Goal: Task Accomplishment & Management: Manage account settings

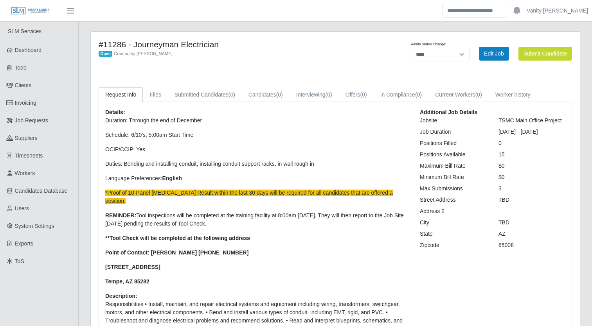
select select "****"
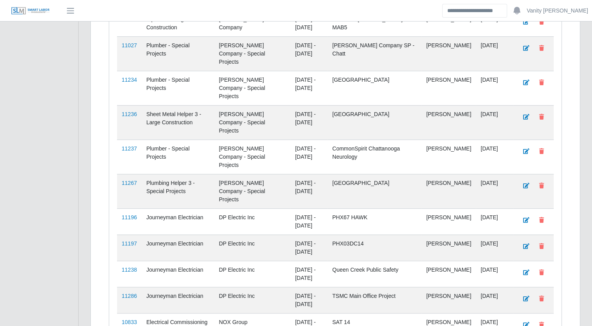
scroll to position [352, 0]
click at [130, 213] on link "11196" at bounding box center [129, 216] width 15 height 6
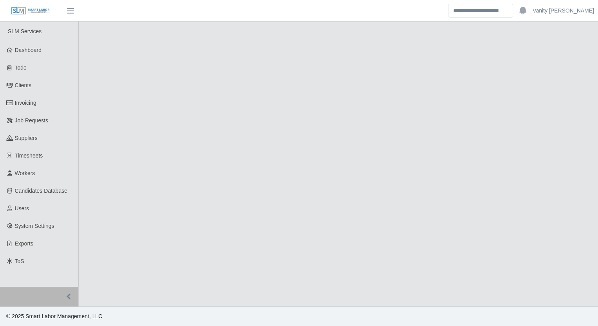
select select "****"
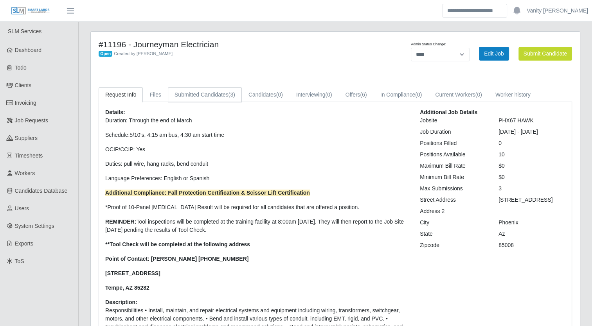
click at [218, 92] on link "Submitted Candidates (3)" at bounding box center [205, 94] width 74 height 15
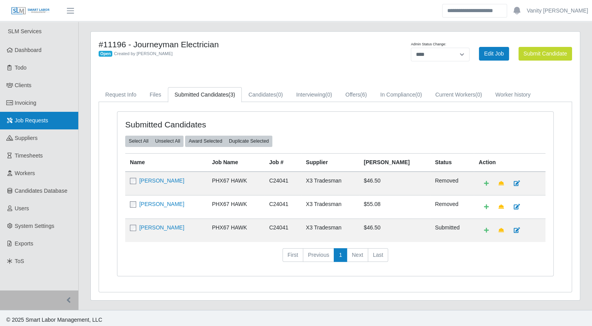
click at [36, 122] on span "Job Requests" at bounding box center [32, 120] width 34 height 6
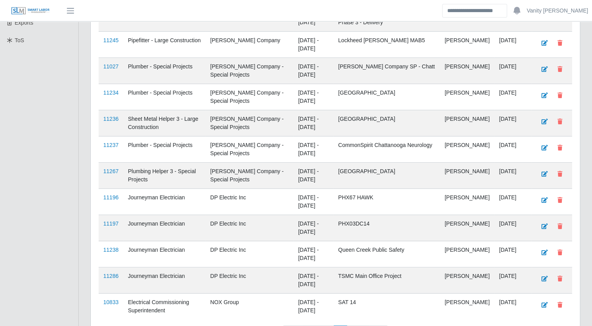
scroll to position [235, 0]
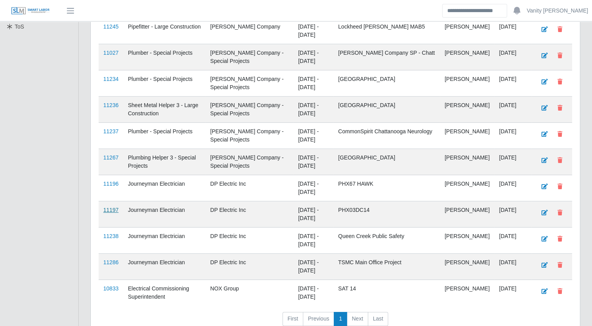
click at [106, 210] on link "11197" at bounding box center [110, 210] width 15 height 6
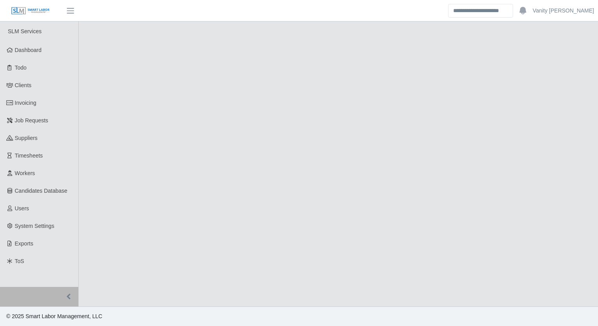
select select "****"
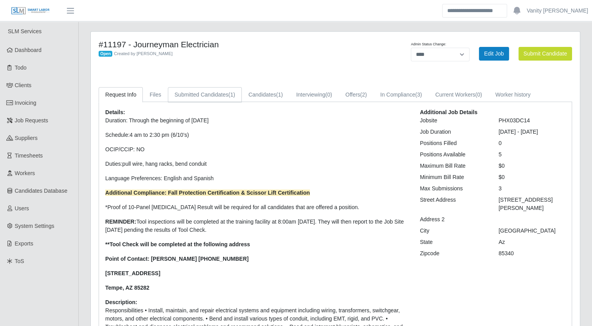
click at [185, 95] on link "Submitted Candidates (1)" at bounding box center [205, 94] width 74 height 15
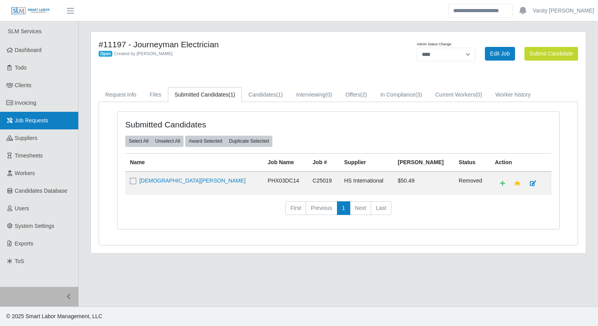
click at [47, 122] on link "Job Requests" at bounding box center [39, 121] width 78 height 18
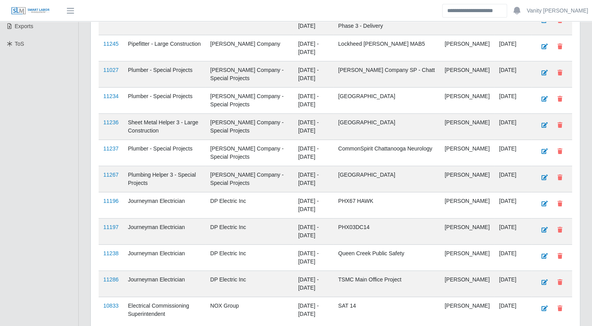
scroll to position [235, 0]
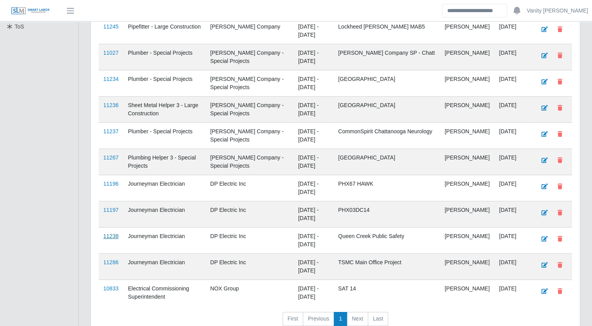
click at [111, 233] on link "11238" at bounding box center [110, 236] width 15 height 6
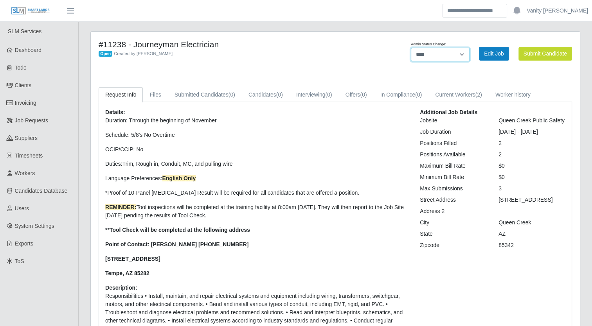
click at [463, 54] on select "******* **** ******" at bounding box center [440, 55] width 59 height 14
select select "******"
click at [470, 48] on select "******* **** ******" at bounding box center [440, 55] width 59 height 14
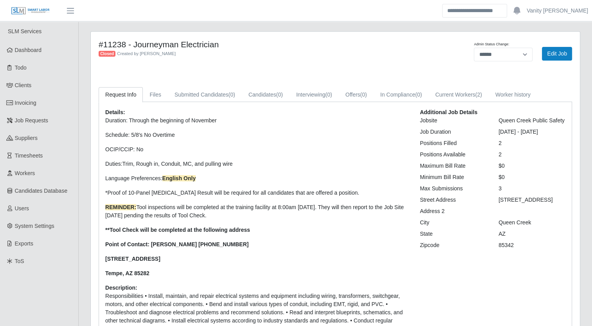
click at [267, 26] on main "#11238 - Journeyman Electrician Closed Created by [PERSON_NAME] Admin Status Ch…" at bounding box center [335, 217] width 513 height 390
click at [59, 117] on link "Job Requests" at bounding box center [39, 121] width 78 height 18
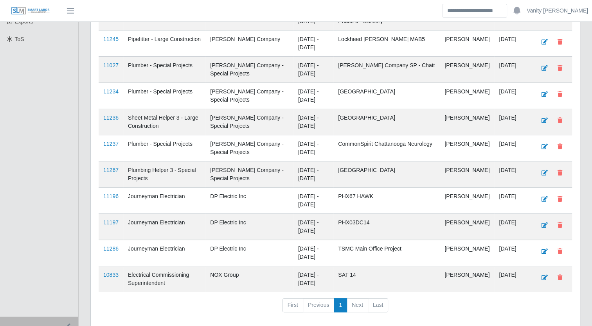
scroll to position [250, 0]
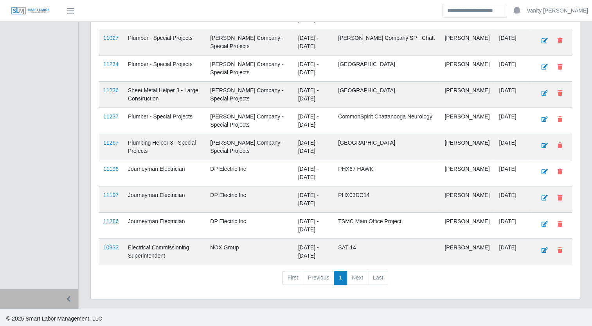
click at [110, 220] on link "11286" at bounding box center [110, 221] width 15 height 6
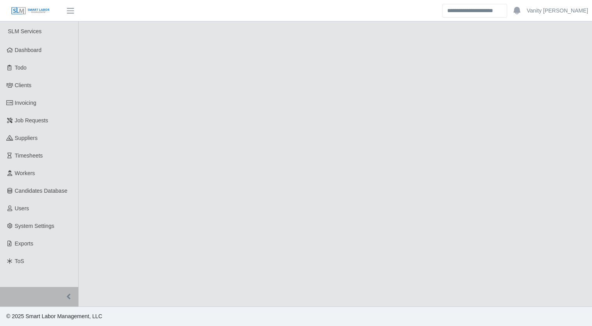
select select "****"
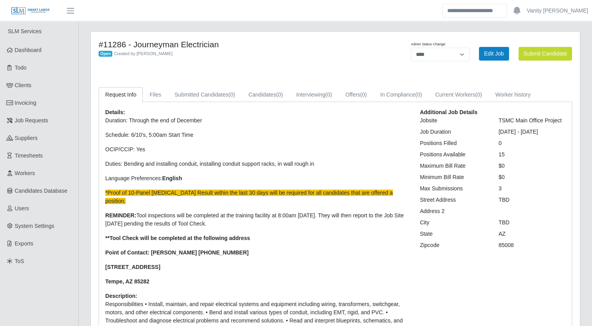
click at [228, 43] on h4 "#11286 - Journeyman Electrician" at bounding box center [234, 45] width 271 height 10
click at [16, 123] on span "Job Requests" at bounding box center [32, 120] width 34 height 6
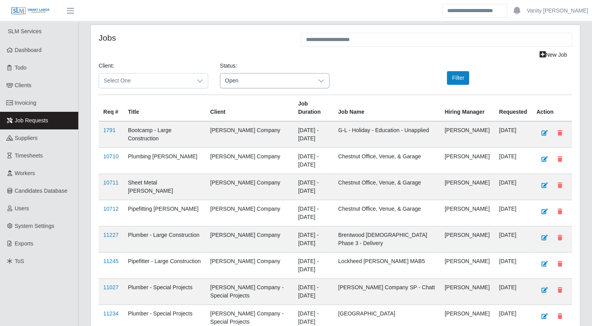
click at [310, 81] on span "Open" at bounding box center [266, 81] width 93 height 14
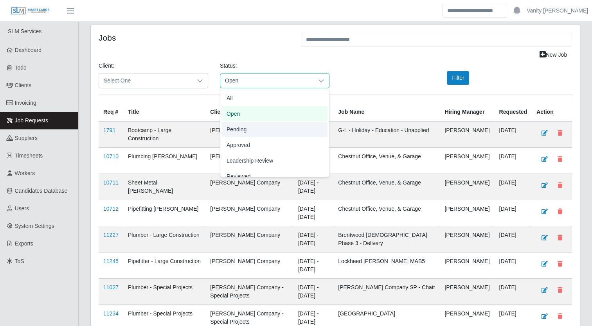
click at [247, 131] on li "Pending" at bounding box center [275, 129] width 106 height 15
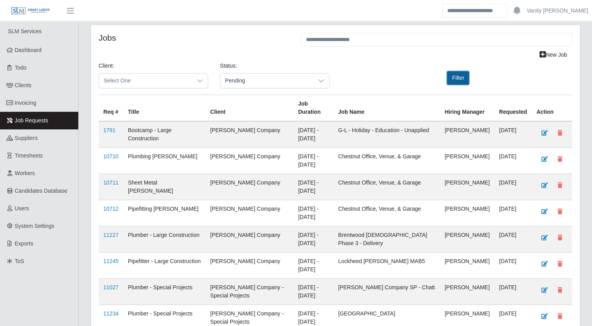
click at [452, 74] on button "Filter" at bounding box center [458, 78] width 22 height 14
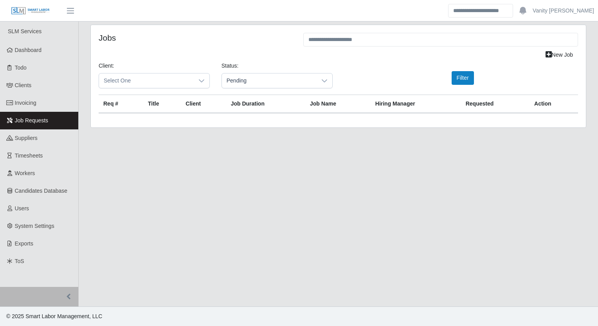
click at [33, 123] on span "Job Requests" at bounding box center [32, 120] width 34 height 6
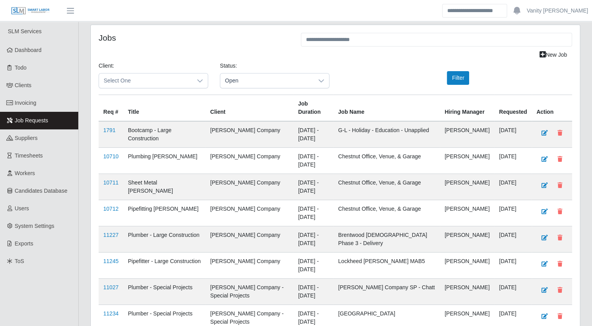
click at [189, 43] on div "Jobs" at bounding box center [194, 40] width 202 height 15
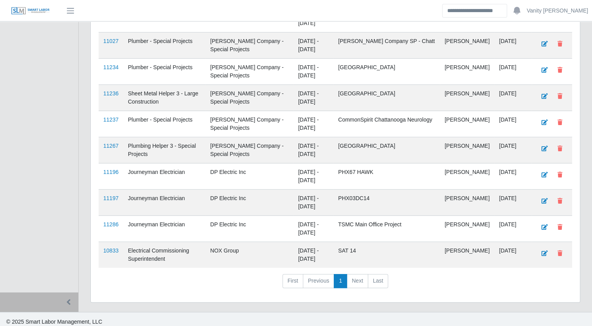
scroll to position [250, 0]
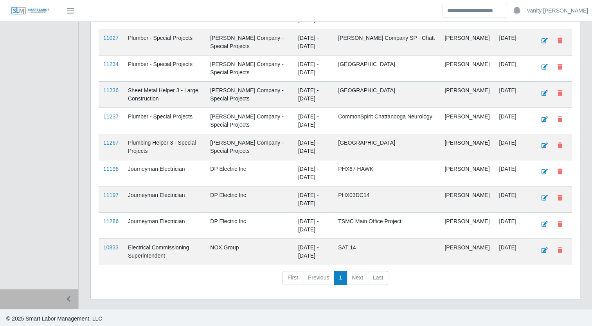
click at [58, 146] on ul "SLM Services Dashboard Todo Clients Invoicing Job Requests Suppliers Timesheets…" at bounding box center [39, 31] width 78 height 518
click at [107, 169] on link "11196" at bounding box center [110, 169] width 15 height 6
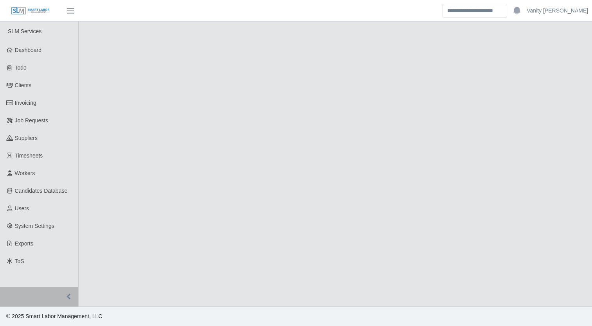
select select "****"
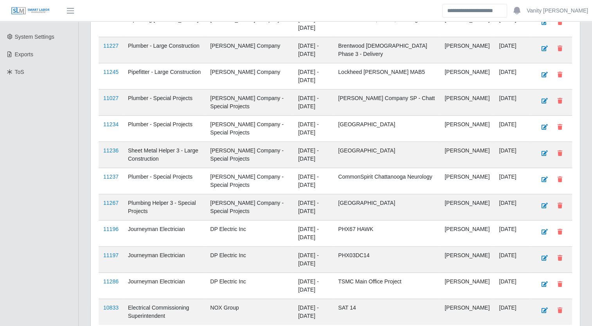
scroll to position [235, 0]
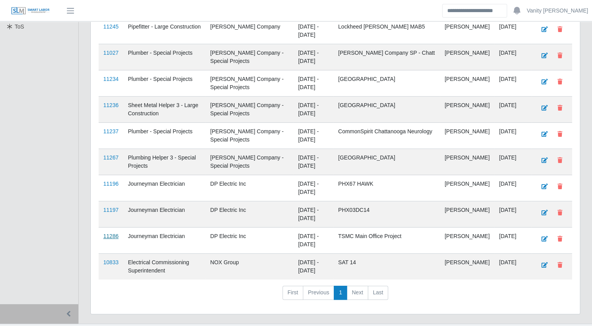
click at [109, 234] on link "11286" at bounding box center [110, 236] width 15 height 6
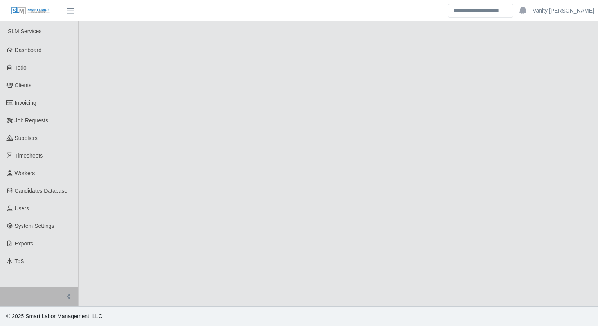
select select "****"
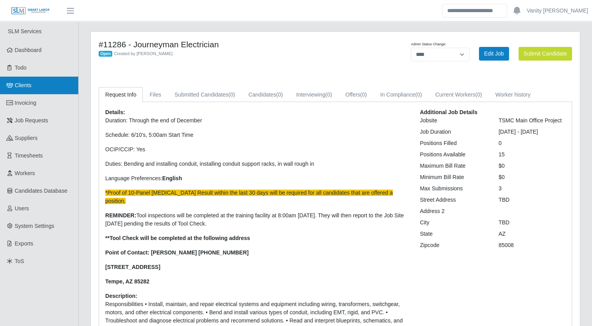
click at [20, 81] on link "Clients" at bounding box center [39, 86] width 78 height 18
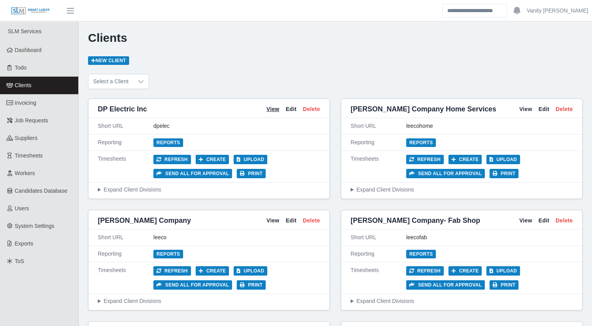
click at [270, 106] on link "View" at bounding box center [272, 109] width 13 height 8
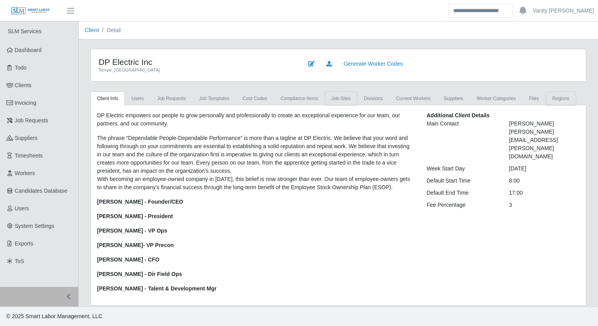
click at [335, 99] on link "job sites" at bounding box center [341, 99] width 32 height 14
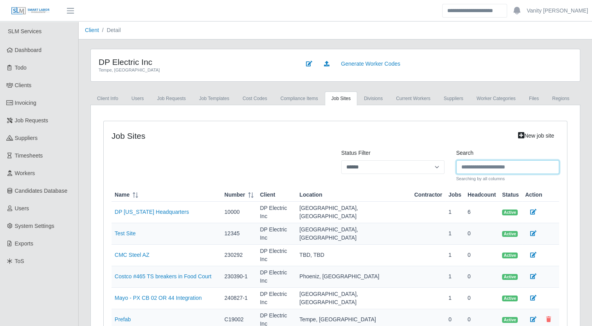
click at [535, 165] on input "Search" at bounding box center [507, 167] width 103 height 14
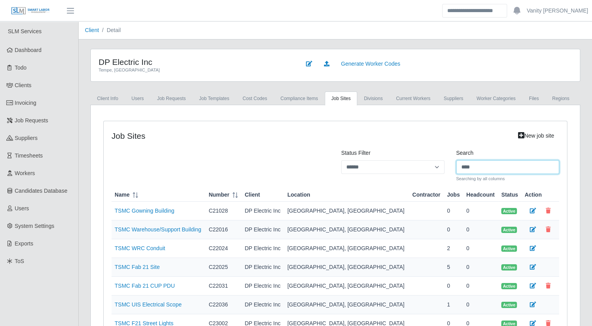
type input "****"
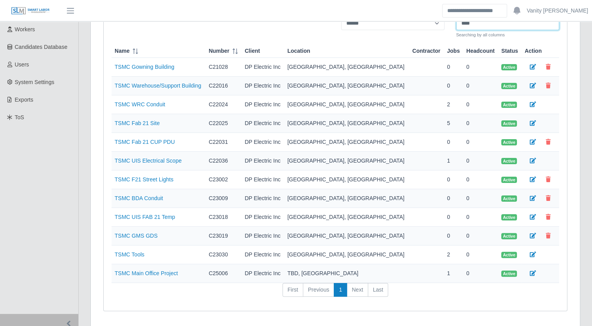
scroll to position [157, 0]
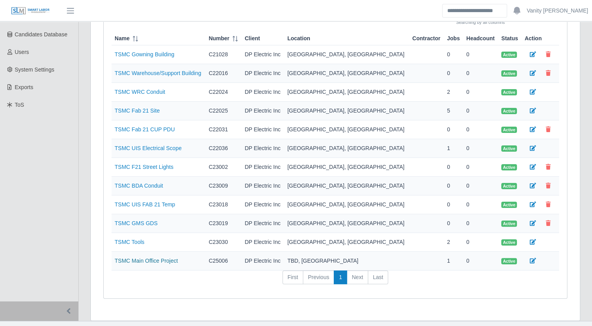
click at [157, 258] on link "TSMC Main Office Project" at bounding box center [146, 261] width 63 height 6
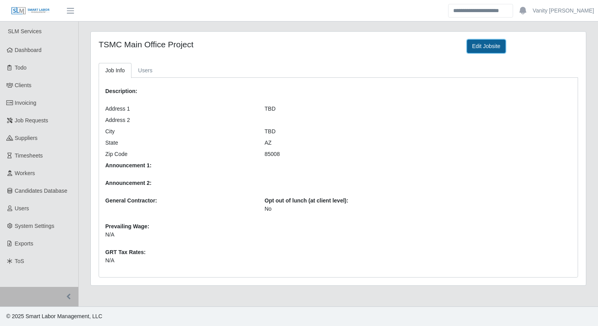
click at [471, 49] on link "Edit Jobsite" at bounding box center [486, 47] width 38 height 14
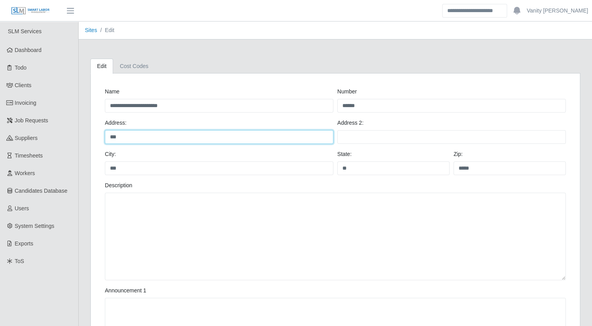
drag, startPoint x: 146, startPoint y: 139, endPoint x: 105, endPoint y: 144, distance: 41.9
click at [105, 144] on div "Address: *** Address 2:" at bounding box center [335, 134] width 465 height 31
paste input "**********"
type input "**********"
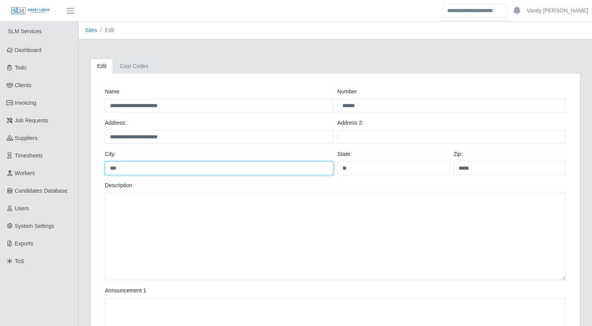
click at [146, 167] on input "***" at bounding box center [219, 169] width 229 height 14
drag, startPoint x: 146, startPoint y: 168, endPoint x: 61, endPoint y: 173, distance: 85.0
type input "*******"
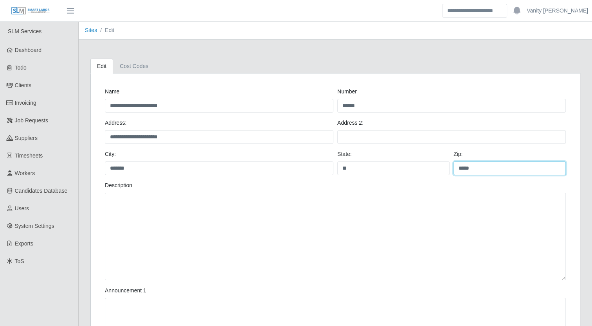
click at [476, 171] on input "*****" at bounding box center [510, 169] width 112 height 14
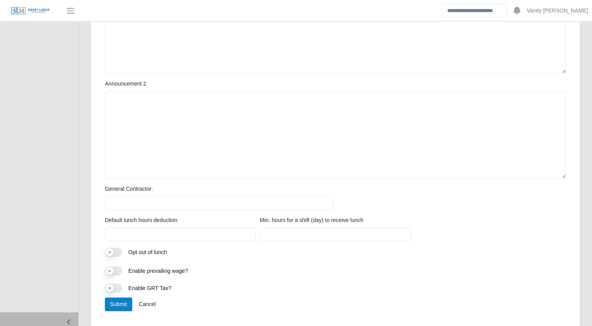
scroll to position [313, 0]
type input "*****"
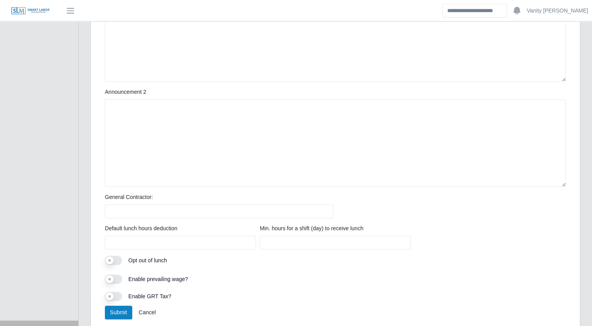
scroll to position [335, 0]
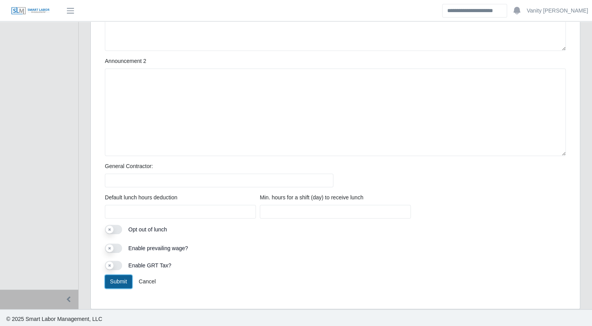
click at [110, 282] on button "Submit" at bounding box center [118, 282] width 27 height 14
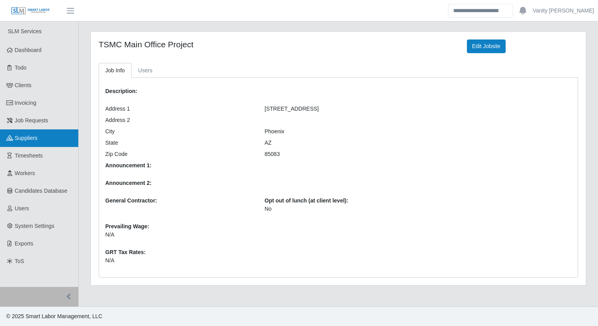
click at [36, 130] on link "Suppliers" at bounding box center [39, 139] width 78 height 18
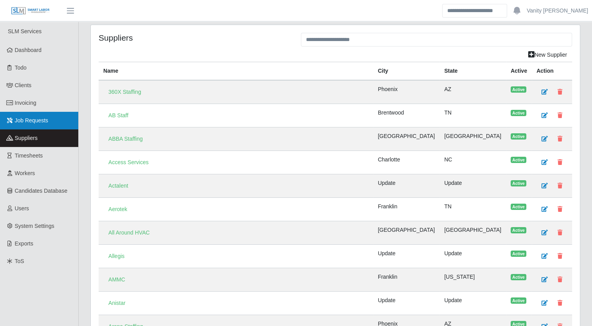
click at [34, 119] on span "Job Requests" at bounding box center [32, 120] width 34 height 6
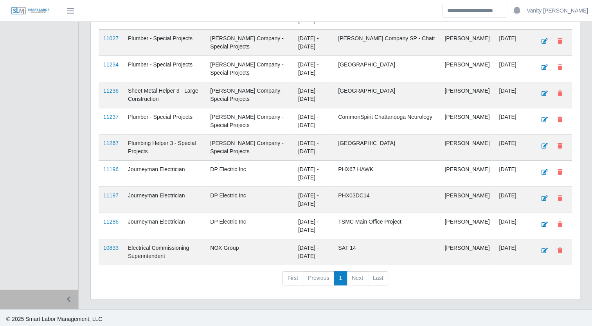
scroll to position [250, 0]
click at [110, 221] on link "11286" at bounding box center [110, 221] width 15 height 6
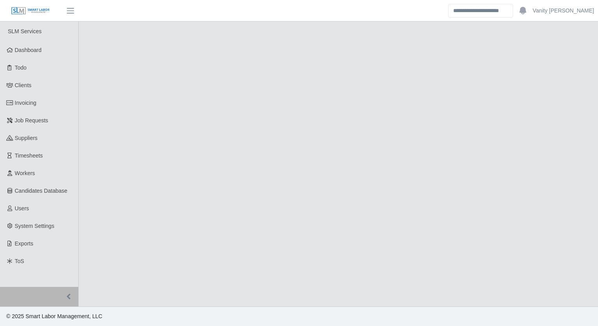
select select "****"
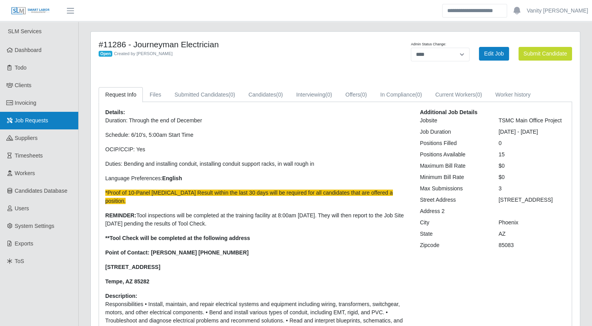
click at [51, 116] on link "Job Requests" at bounding box center [39, 121] width 78 height 18
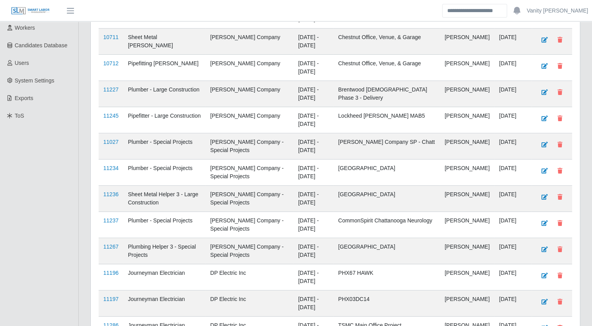
scroll to position [196, 0]
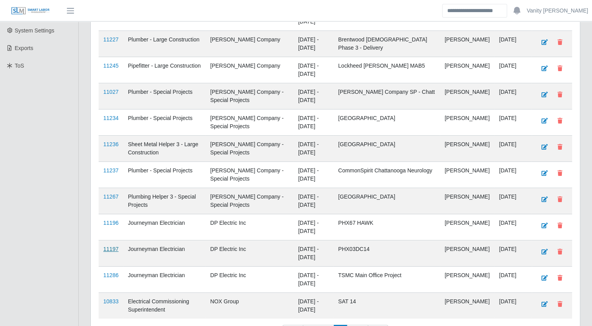
click at [113, 246] on link "11197" at bounding box center [110, 249] width 15 height 6
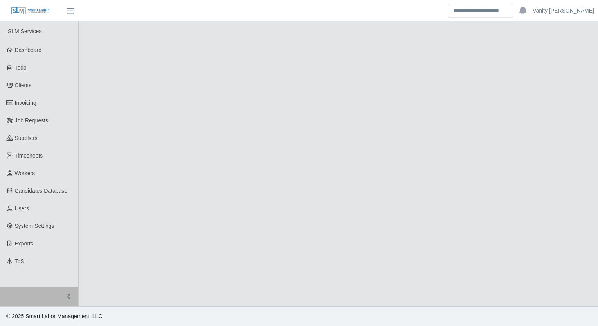
select select "****"
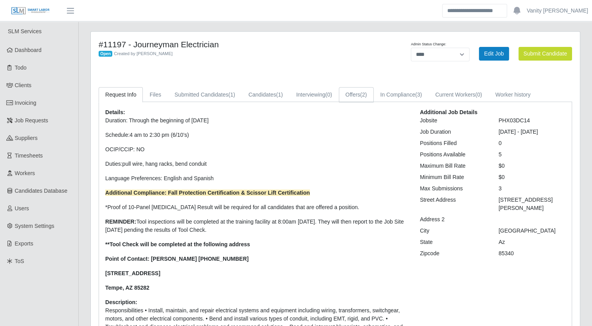
click at [355, 94] on link "Offers (2)" at bounding box center [356, 94] width 35 height 15
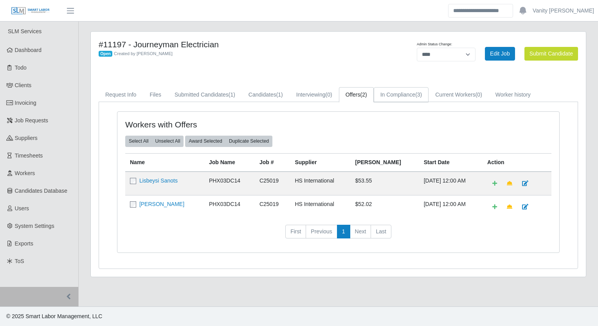
click at [393, 93] on link "In Compliance (3)" at bounding box center [401, 94] width 55 height 15
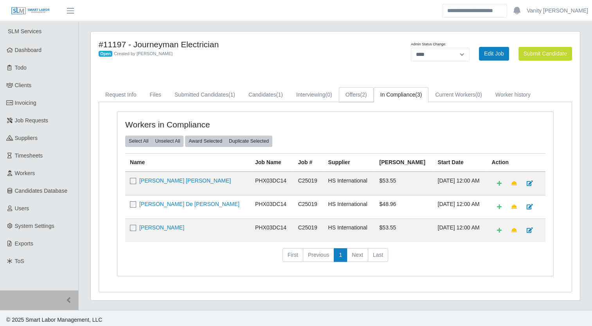
click at [345, 99] on link "Offers (2)" at bounding box center [356, 94] width 35 height 15
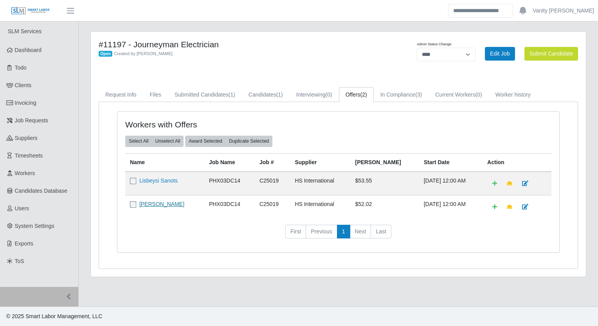
click at [157, 201] on link "Edgar Palafox" at bounding box center [161, 204] width 45 height 6
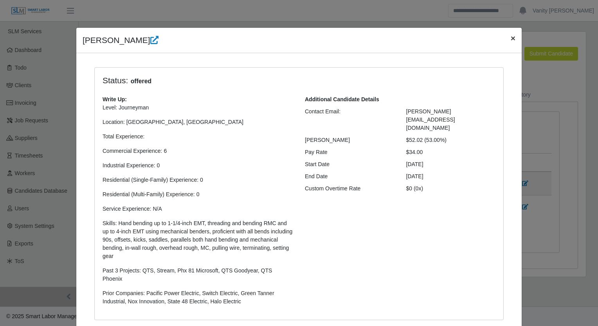
click at [511, 39] on span "×" at bounding box center [513, 38] width 5 height 9
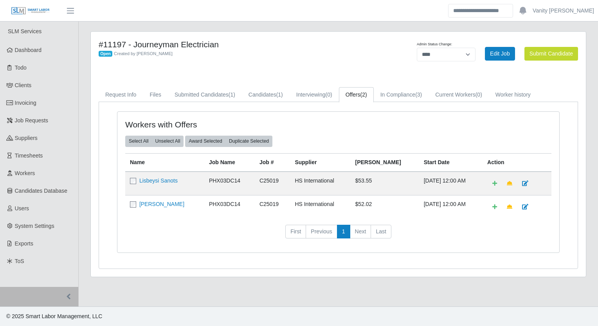
click at [341, 67] on div "#11197 - Journeyman Electrician Open Created by Jerrin Jaramillo" at bounding box center [236, 54] width 286 height 28
click at [41, 122] on span "Job Requests" at bounding box center [32, 120] width 34 height 6
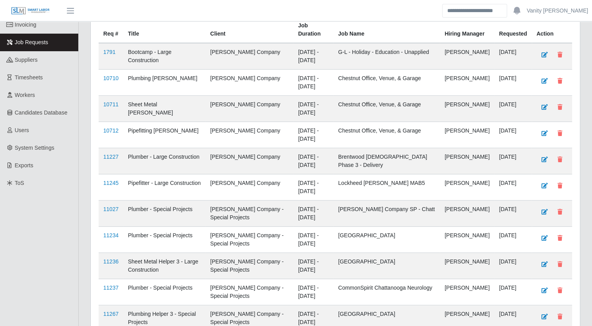
scroll to position [235, 0]
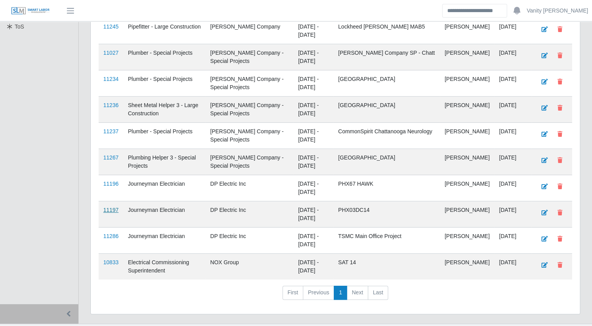
click at [112, 210] on link "11197" at bounding box center [110, 210] width 15 height 6
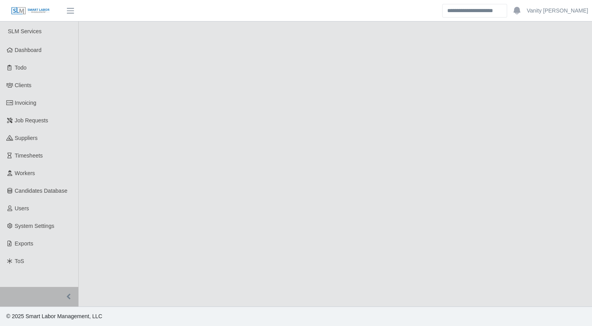
select select "****"
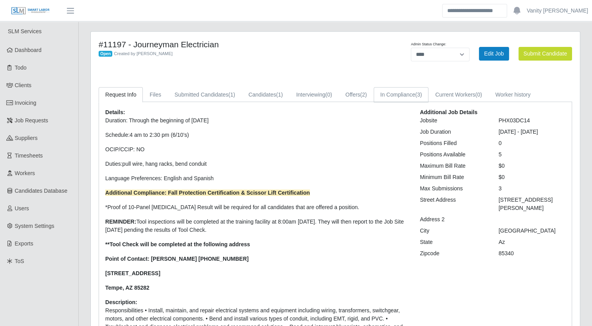
click at [404, 96] on link "In Compliance (3)" at bounding box center [401, 94] width 55 height 15
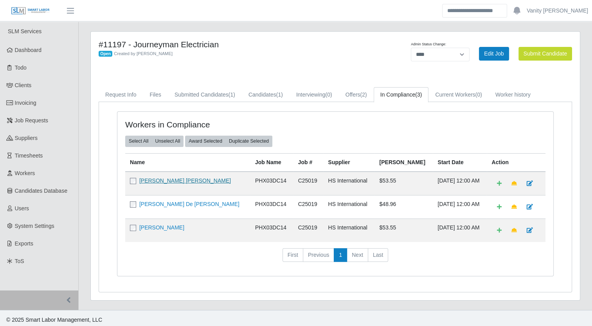
click at [180, 175] on td "[PERSON_NAME] [PERSON_NAME]" at bounding box center [187, 184] width 125 height 24
click at [177, 178] on link "Jesus Francisco Lopez Osuna" at bounding box center [185, 181] width 92 height 6
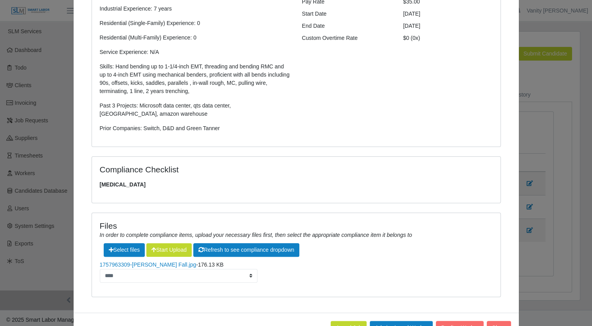
scroll to position [169, 0]
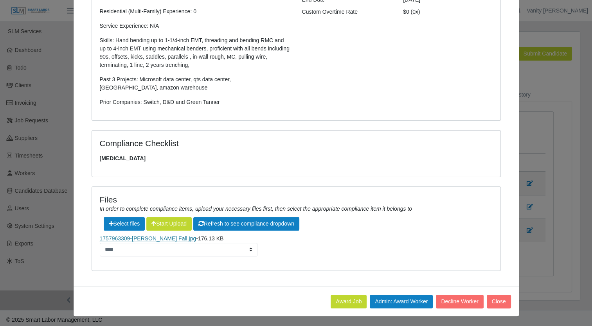
click at [135, 238] on link "1757963309-Jesus Fall.jpg" at bounding box center [148, 239] width 97 height 6
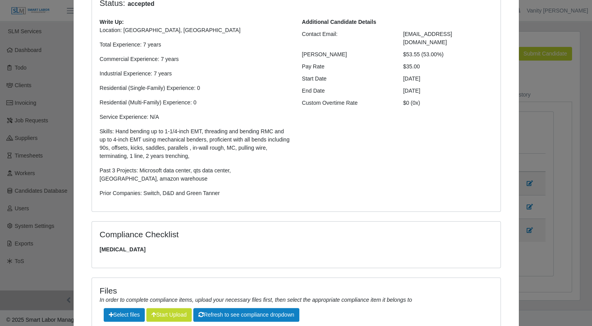
scroll to position [0, 0]
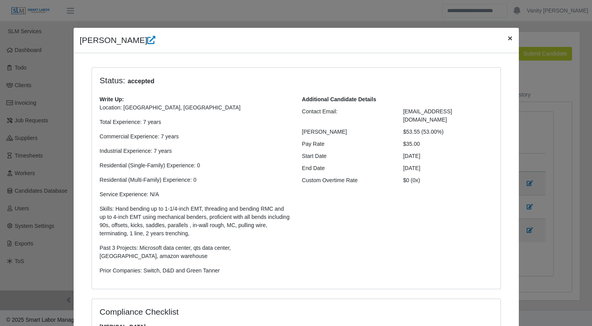
click at [508, 35] on span "×" at bounding box center [510, 38] width 5 height 9
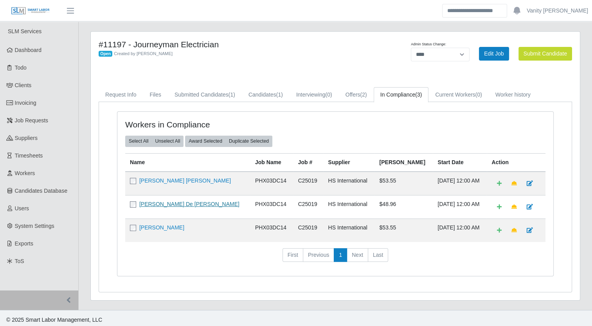
click at [157, 201] on link "Guillermo De Jesus Olivas" at bounding box center [189, 204] width 100 height 6
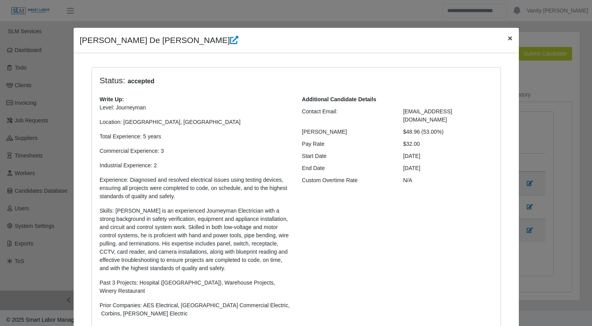
click at [508, 40] on span "×" at bounding box center [510, 38] width 5 height 9
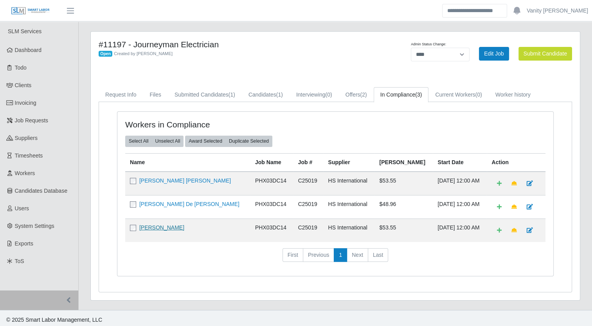
click at [150, 225] on link "Richard L Rich" at bounding box center [161, 228] width 45 height 6
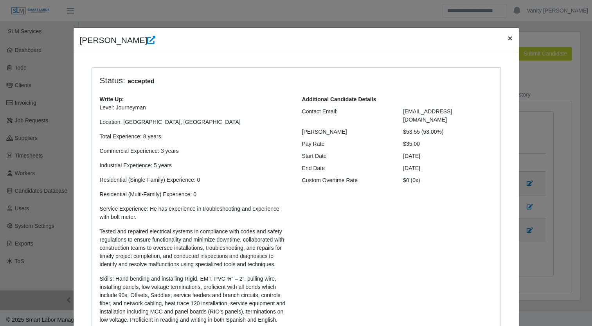
click at [502, 37] on button "×" at bounding box center [509, 38] width 17 height 21
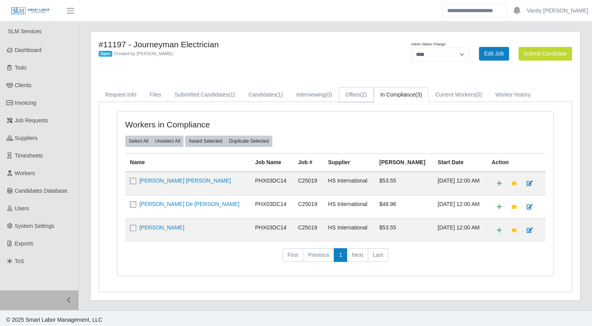
click at [360, 92] on link "Offers (2)" at bounding box center [356, 94] width 35 height 15
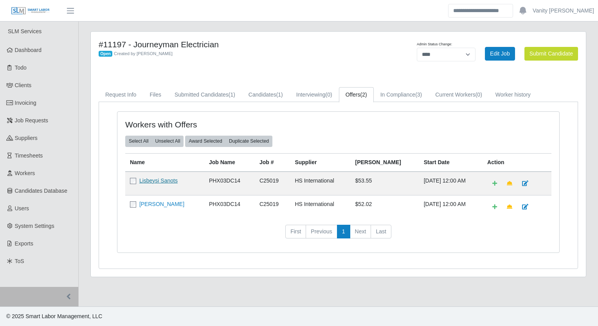
click at [167, 182] on link "Lisbeysi Sanots" at bounding box center [158, 181] width 38 height 6
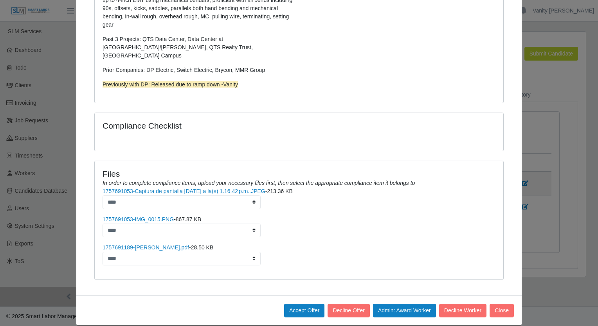
scroll to position [233, 0]
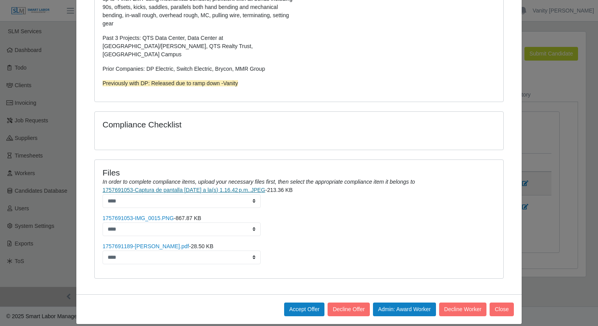
click at [169, 187] on link "1757691053-Captura de pantalla 2025-09-10 a la(s) 1.16.42 p.m..JPEG" at bounding box center [184, 190] width 163 height 6
click at [128, 215] on link "1757691053-IMG_0015.PNG" at bounding box center [138, 218] width 71 height 6
click at [176, 243] on link "1757691189-Lisbeysi Castillo Santos.pdf" at bounding box center [146, 246] width 86 height 6
click at [173, 243] on link "1757691189-Lisbeysi Castillo Santos.pdf" at bounding box center [146, 246] width 86 height 6
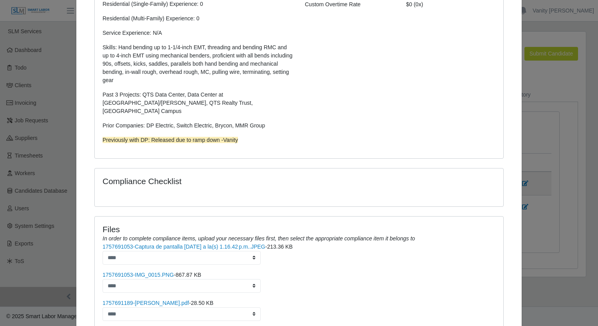
scroll to position [0, 0]
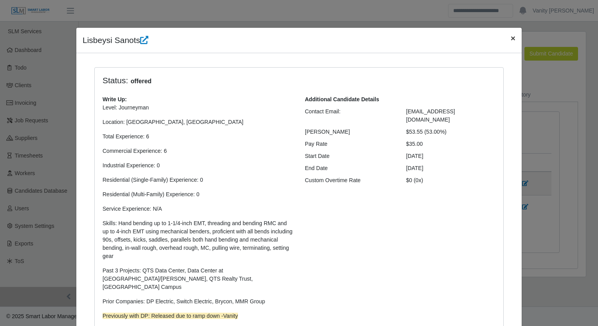
click at [511, 36] on span "×" at bounding box center [513, 38] width 5 height 9
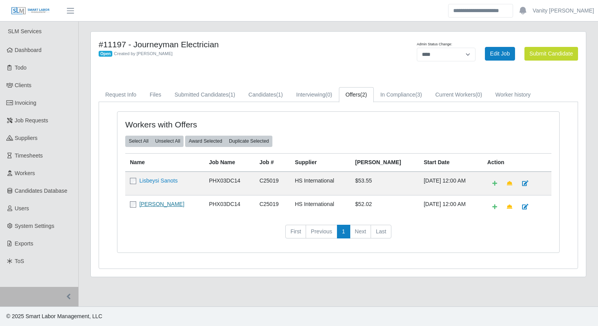
click at [162, 204] on link "Edgar Palafox" at bounding box center [161, 204] width 45 height 6
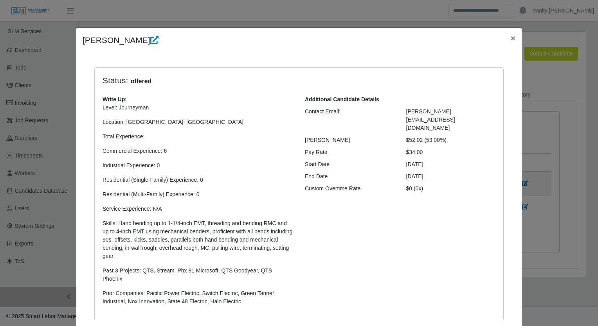
scroll to position [190, 0]
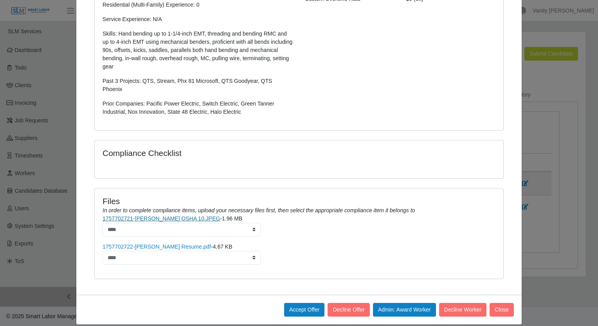
click at [177, 216] on link "1757702721-Edgar Inzunza OSHA 10.JPEG" at bounding box center [161, 219] width 117 height 6
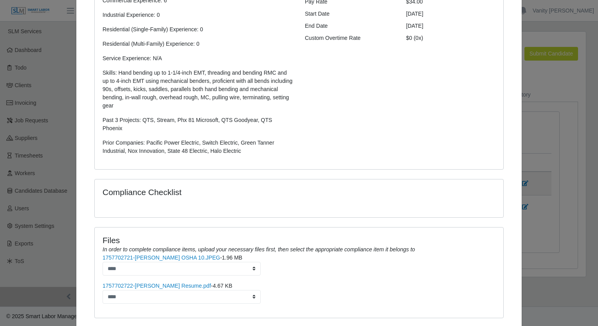
scroll to position [0, 0]
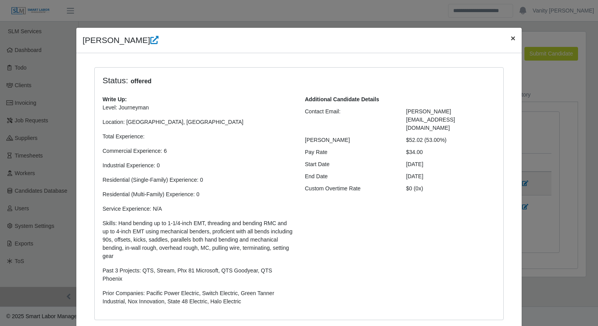
click at [511, 40] on span "×" at bounding box center [513, 38] width 5 height 9
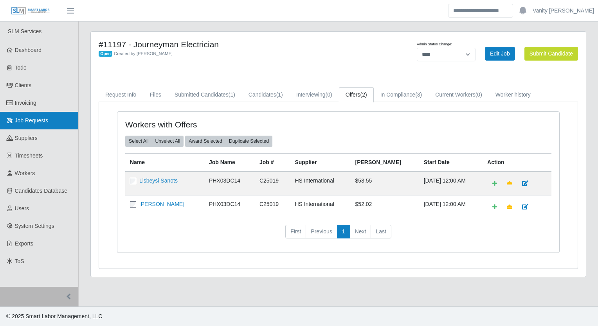
click at [33, 121] on span "Job Requests" at bounding box center [32, 120] width 34 height 6
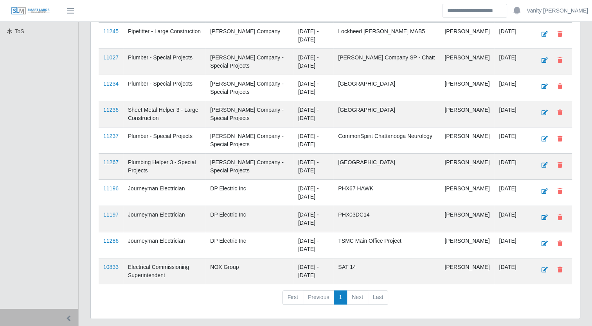
scroll to position [235, 0]
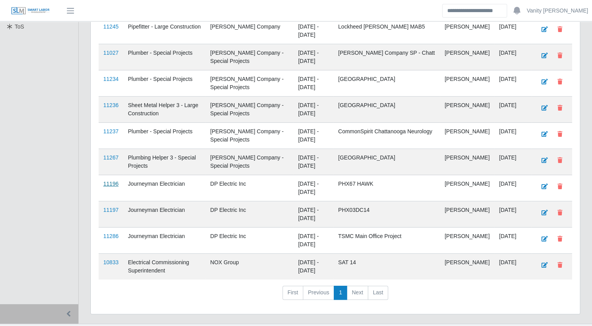
click at [114, 184] on link "11196" at bounding box center [110, 184] width 15 height 6
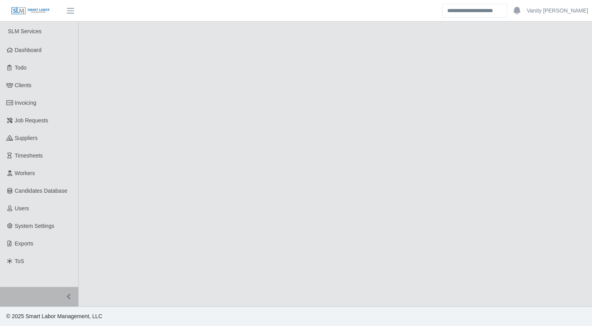
select select "****"
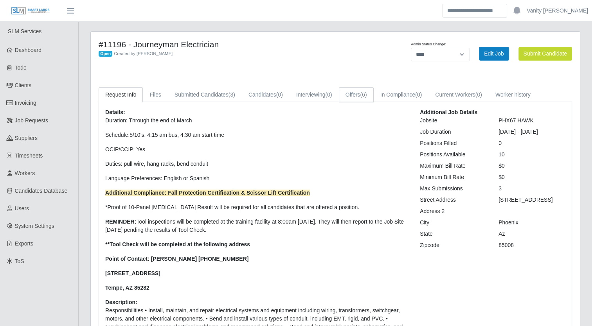
click at [353, 95] on link "Offers (6)" at bounding box center [356, 94] width 35 height 15
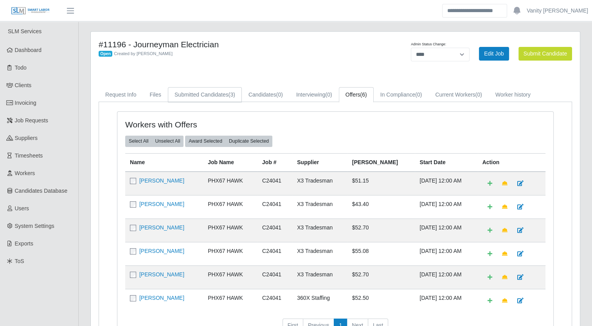
click at [222, 102] on link "Submitted Candidates (3)" at bounding box center [205, 94] width 74 height 15
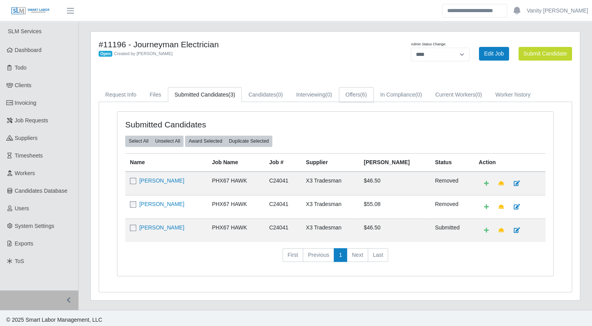
click at [351, 93] on link "Offers (6)" at bounding box center [356, 94] width 35 height 15
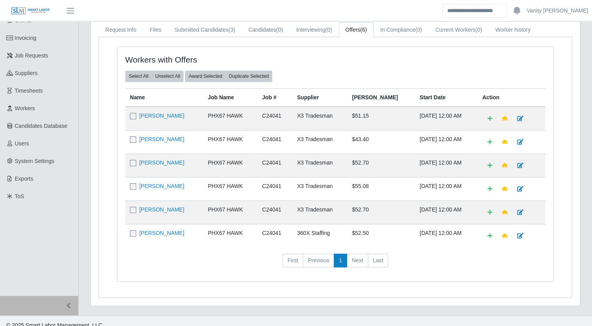
scroll to position [71, 0]
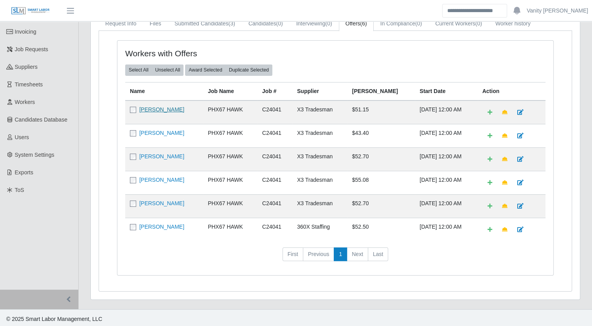
click at [153, 110] on link "Jemal Hagos" at bounding box center [161, 109] width 45 height 6
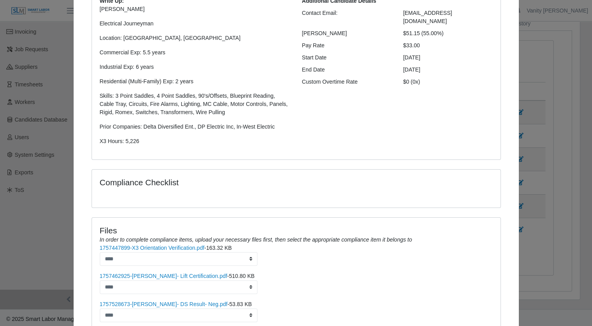
scroll to position [0, 0]
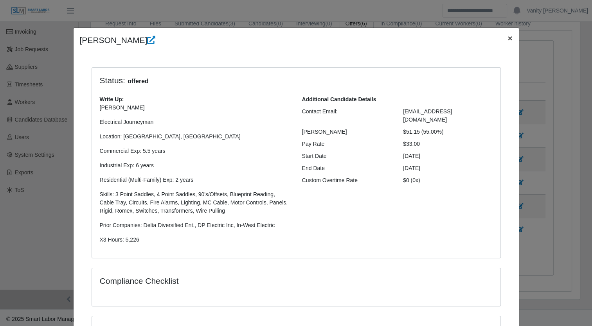
click at [508, 37] on span "×" at bounding box center [510, 38] width 5 height 9
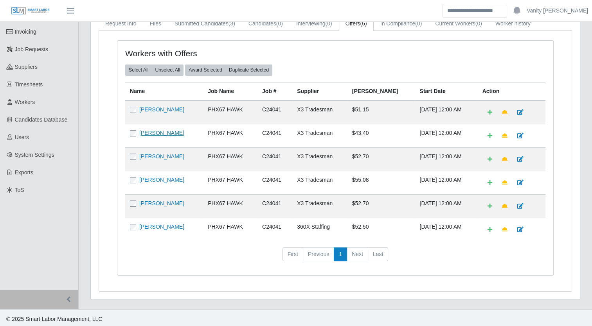
click at [162, 132] on link "Assenet Vasquez" at bounding box center [161, 133] width 45 height 6
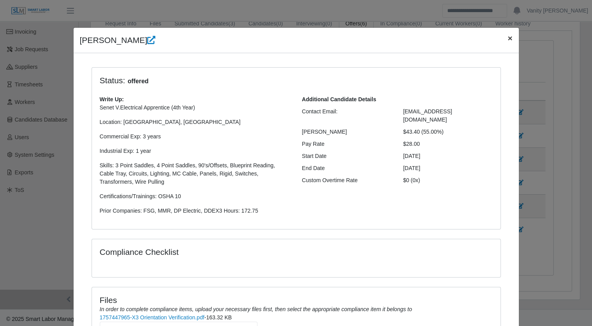
click at [508, 40] on span "×" at bounding box center [510, 38] width 5 height 9
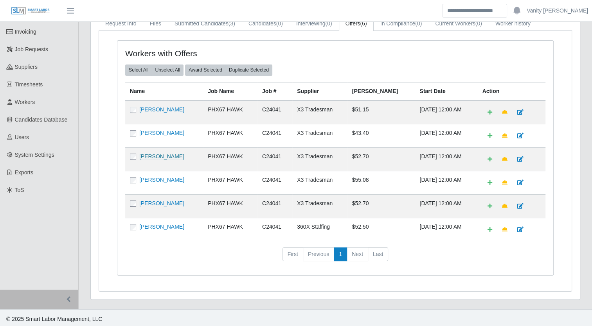
click at [148, 153] on link "Neal Miller" at bounding box center [161, 156] width 45 height 6
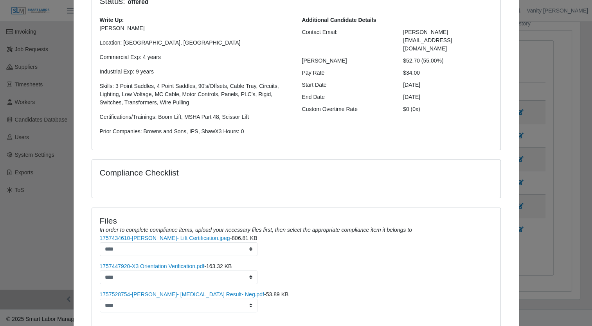
scroll to position [18, 0]
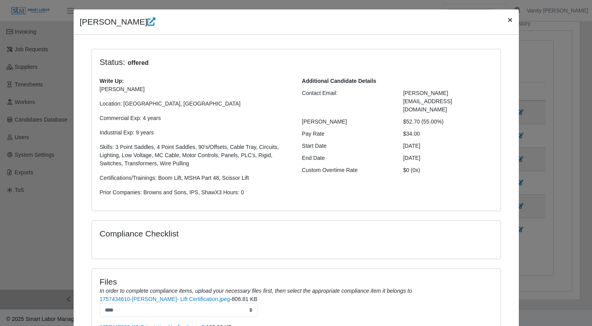
click at [508, 21] on span "×" at bounding box center [510, 19] width 5 height 9
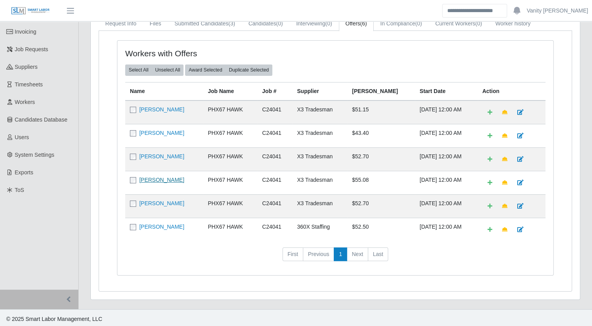
click at [160, 181] on link "Anthony Hayes" at bounding box center [161, 180] width 45 height 6
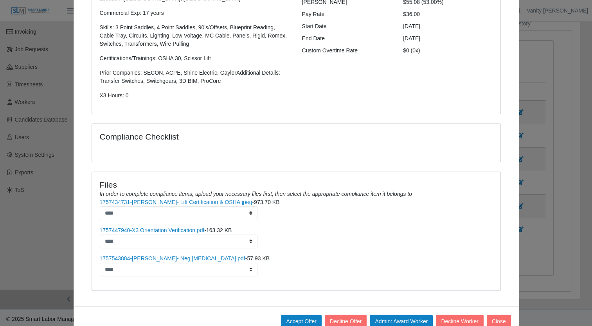
scroll to position [157, 0]
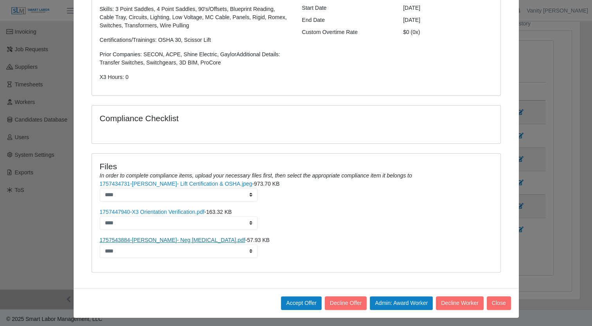
click at [178, 237] on link "1757543884-Anthony Hayes- Neg Drug Screen.pdf" at bounding box center [173, 240] width 146 height 6
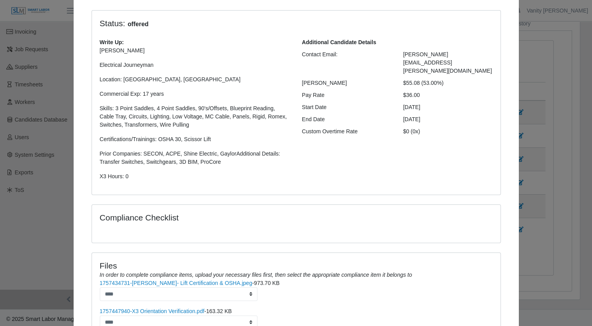
scroll to position [0, 0]
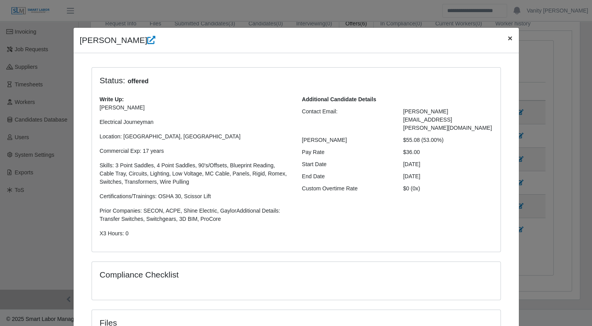
click at [508, 37] on span "×" at bounding box center [510, 38] width 5 height 9
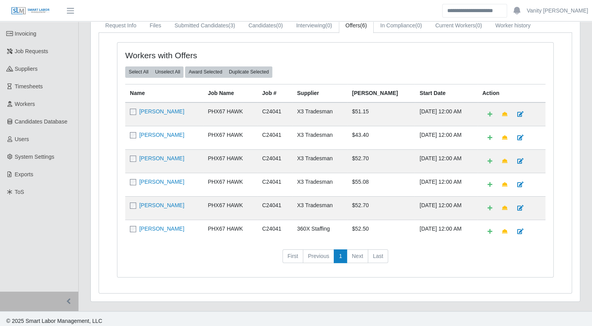
scroll to position [71, 0]
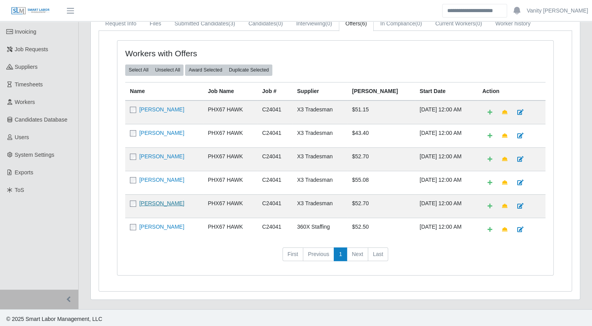
click at [164, 200] on link "[PERSON_NAME]" at bounding box center [161, 203] width 45 height 6
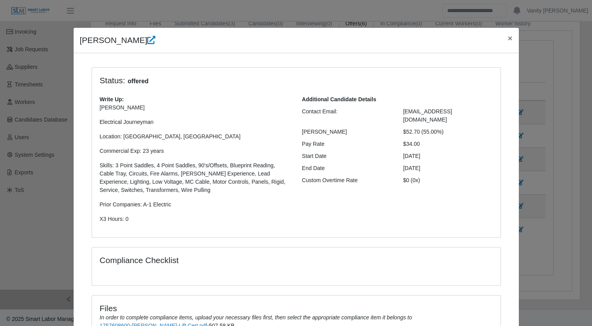
scroll to position [144, 0]
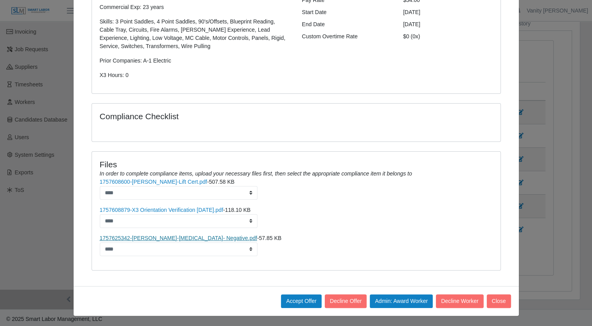
click at [186, 239] on link "1757625342-Adrian Gomez-Drug Screen- Negative.pdf" at bounding box center [179, 238] width 158 height 6
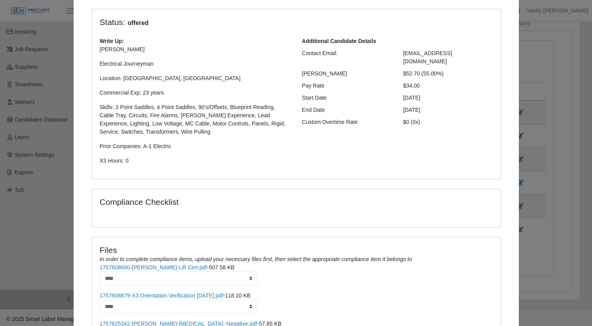
scroll to position [0, 0]
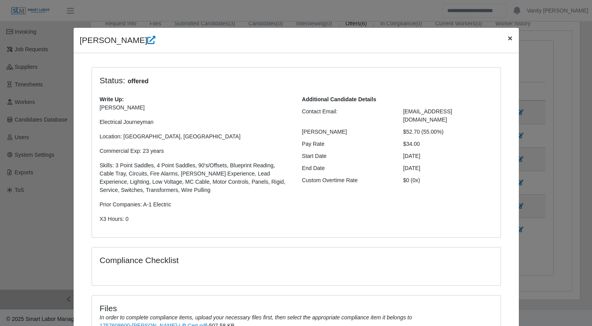
click at [508, 38] on span "×" at bounding box center [510, 38] width 5 height 9
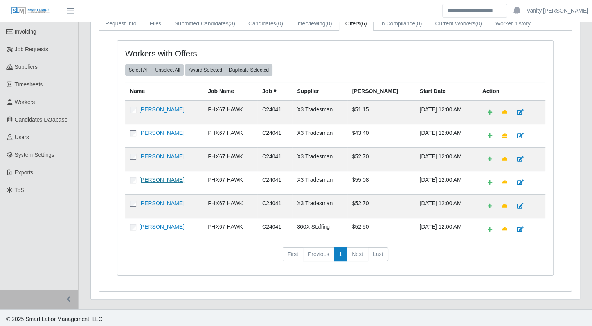
click at [167, 180] on link "[PERSON_NAME]" at bounding box center [161, 180] width 45 height 6
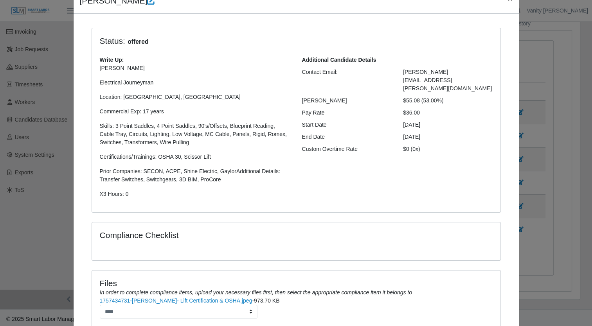
scroll to position [158, 0]
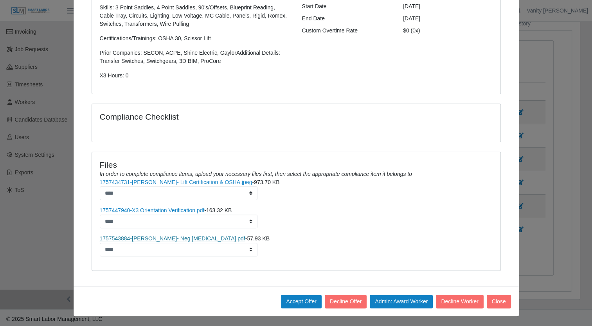
click at [205, 237] on link "1757543884-[PERSON_NAME]- Neg [MEDICAL_DATA].pdf" at bounding box center [173, 239] width 146 height 6
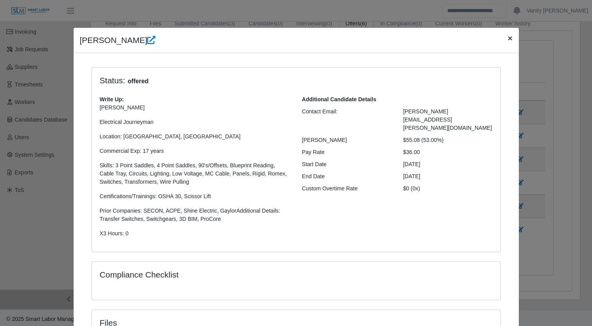
click at [508, 37] on span "×" at bounding box center [510, 38] width 5 height 9
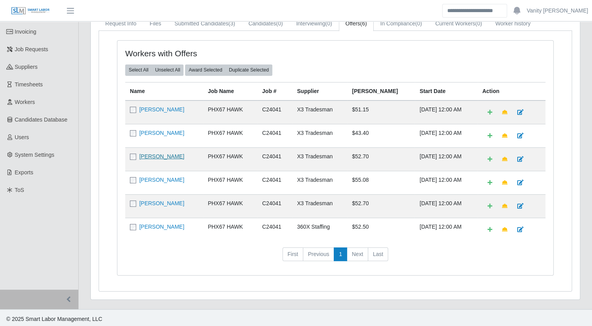
click at [151, 153] on link "[PERSON_NAME]" at bounding box center [161, 156] width 45 height 6
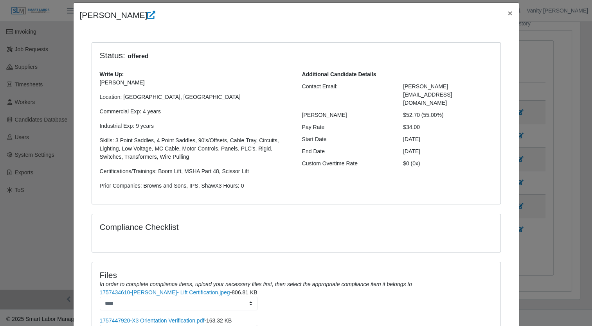
scroll to position [136, 0]
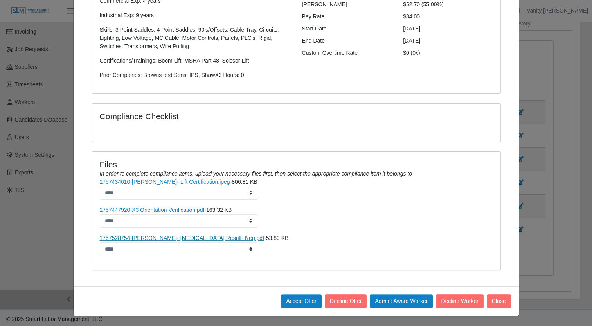
click at [184, 235] on link "1757528754-Neal Miller- Drug Screen Result- Neg.pdf" at bounding box center [182, 238] width 164 height 6
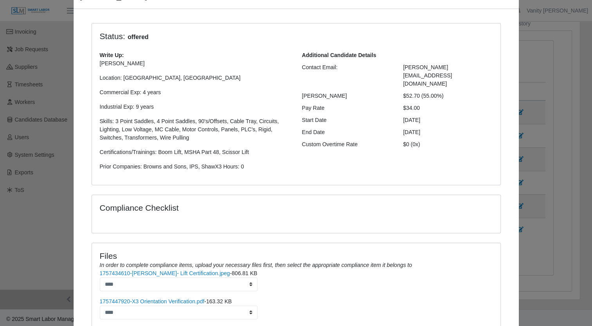
scroll to position [0, 0]
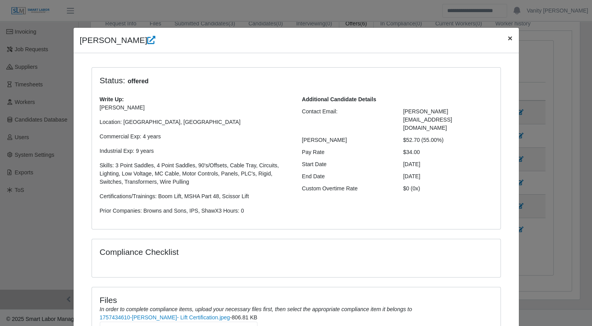
click at [508, 36] on span "×" at bounding box center [510, 38] width 5 height 9
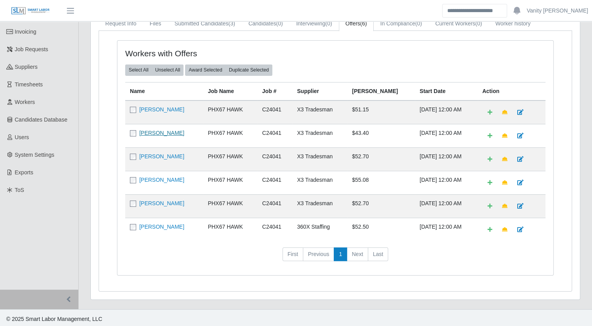
click at [156, 130] on link "[PERSON_NAME]" at bounding box center [161, 133] width 45 height 6
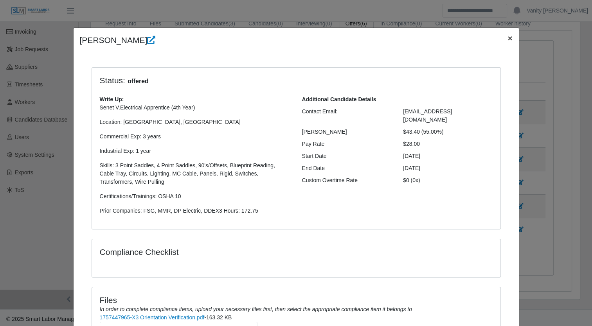
click at [508, 38] on span "×" at bounding box center [510, 38] width 5 height 9
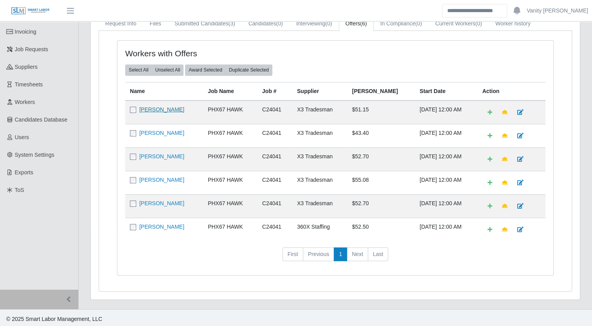
click at [166, 108] on link "[PERSON_NAME]" at bounding box center [161, 109] width 45 height 6
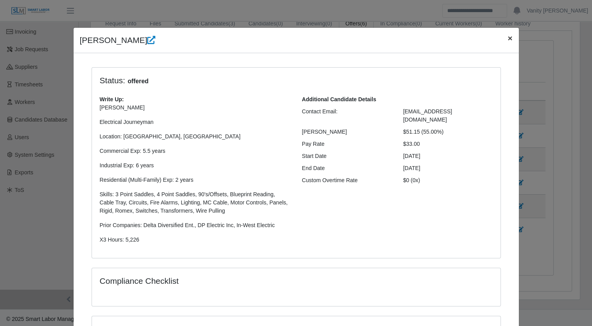
click at [508, 38] on span "×" at bounding box center [510, 38] width 5 height 9
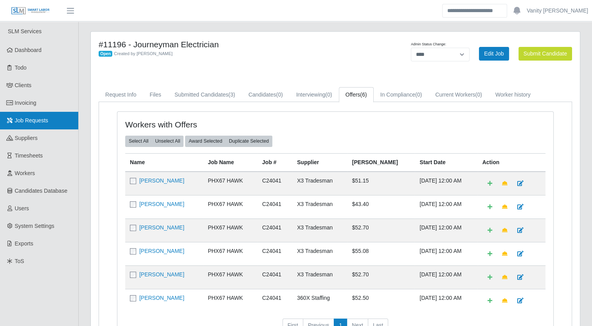
click at [38, 117] on span "Job Requests" at bounding box center [32, 120] width 34 height 6
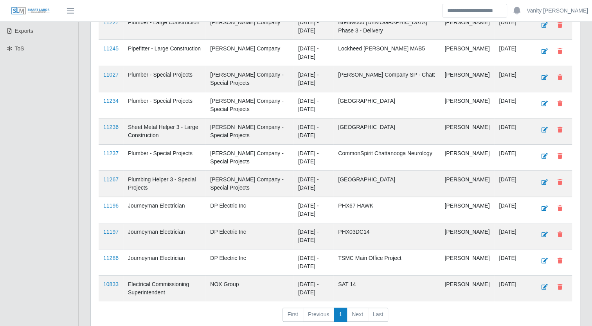
scroll to position [235, 0]
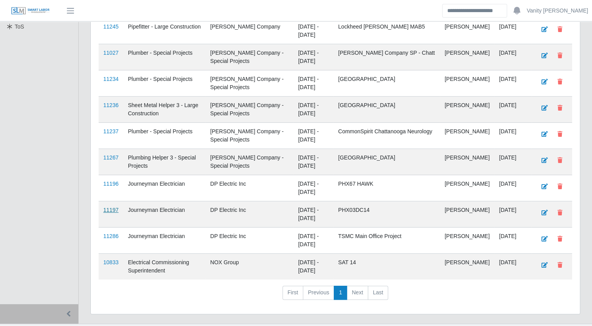
click at [112, 208] on link "11197" at bounding box center [110, 210] width 15 height 6
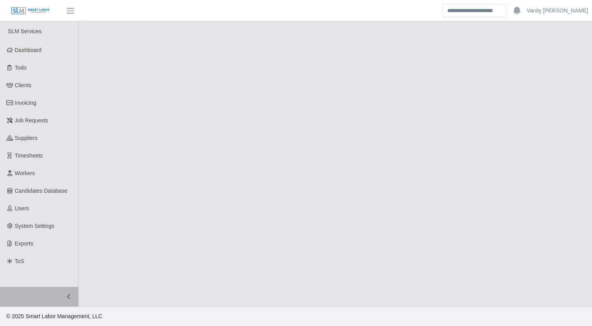
select select "****"
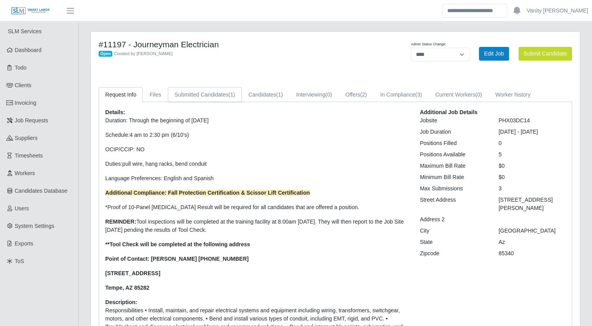
click at [185, 96] on link "Submitted Candidates (1)" at bounding box center [205, 94] width 74 height 15
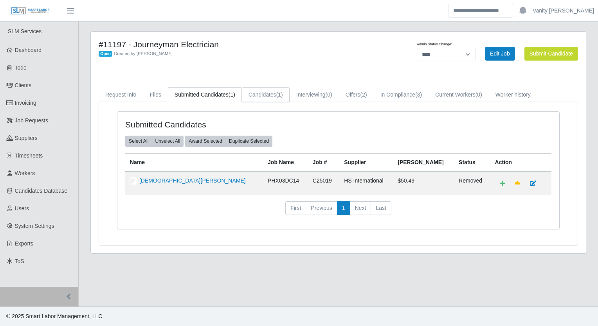
click at [254, 96] on link "Candidates (1)" at bounding box center [266, 94] width 48 height 15
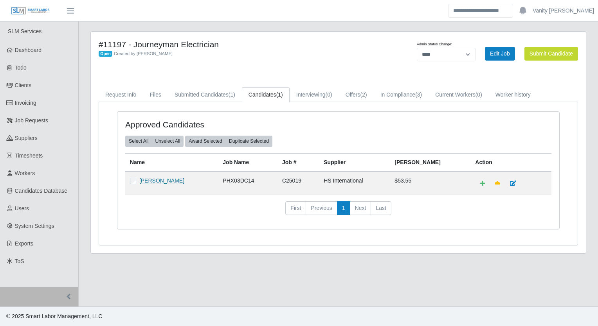
click at [159, 179] on link "[PERSON_NAME]" at bounding box center [161, 181] width 45 height 6
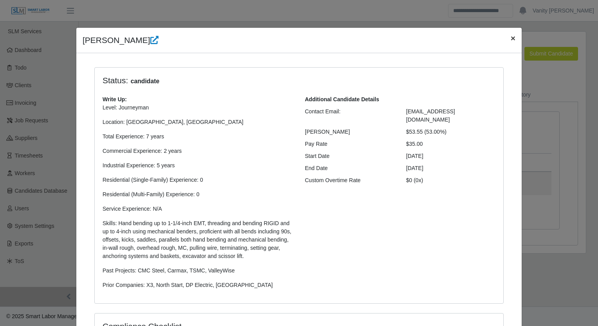
click at [511, 37] on span "×" at bounding box center [513, 38] width 5 height 9
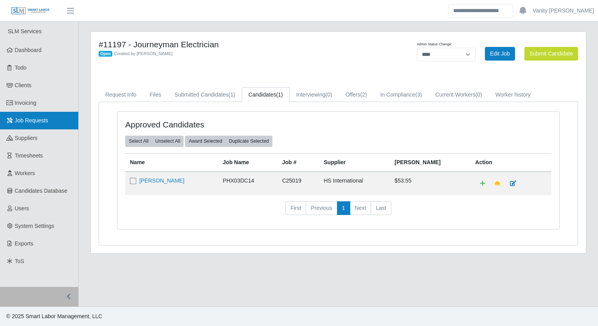
click at [34, 126] on link "Job Requests" at bounding box center [39, 121] width 78 height 18
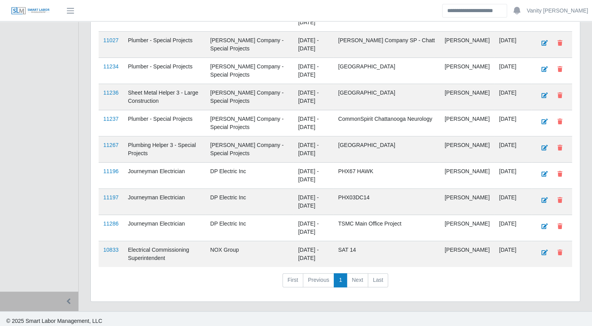
scroll to position [250, 0]
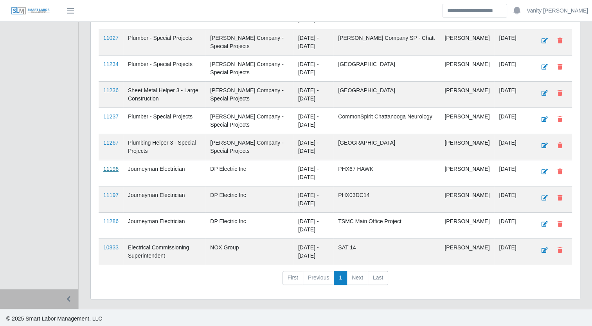
click at [117, 167] on link "11196" at bounding box center [110, 169] width 15 height 6
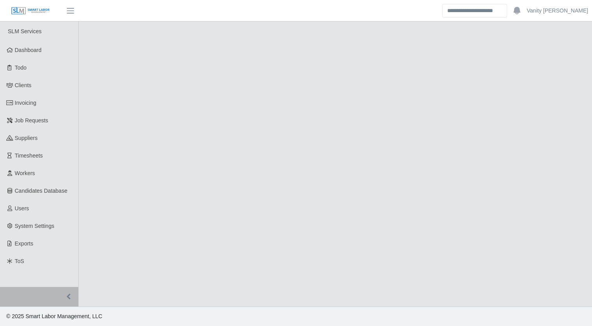
select select "****"
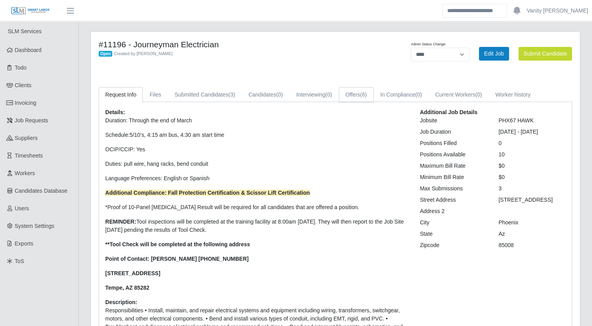
click at [341, 92] on link "Offers (6)" at bounding box center [356, 94] width 35 height 15
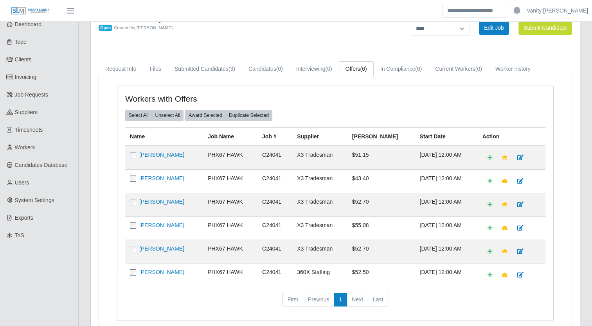
scroll to position [39, 0]
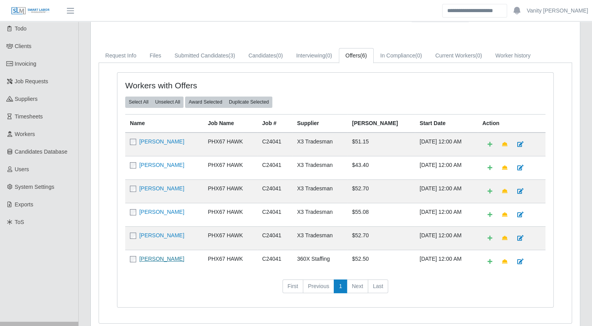
click at [171, 257] on link "[PERSON_NAME]" at bounding box center [161, 259] width 45 height 6
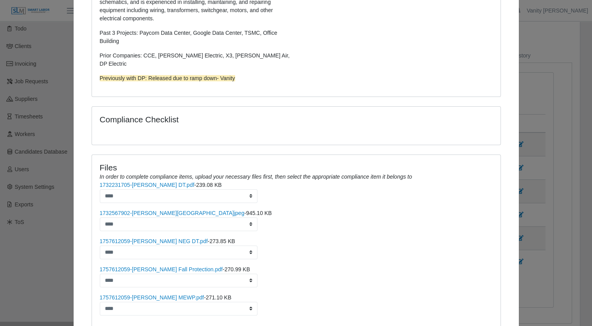
scroll to position [274, 0]
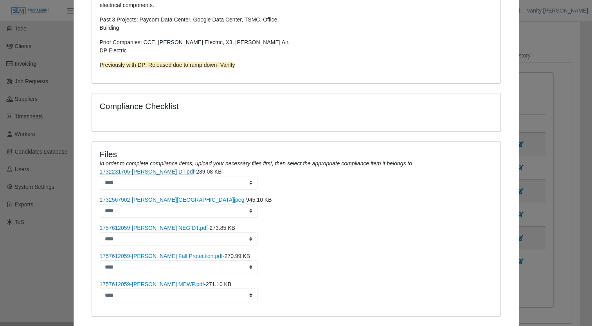
click at [126, 169] on link "1732231705-James W. DT.pdf" at bounding box center [147, 172] width 95 height 6
click at [150, 225] on link "1757612059-James W. NEG DT.pdf" at bounding box center [154, 228] width 108 height 6
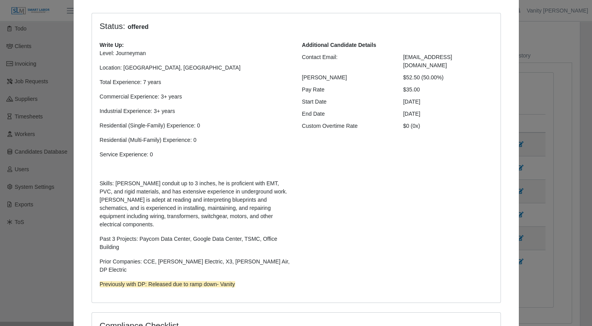
scroll to position [0, 0]
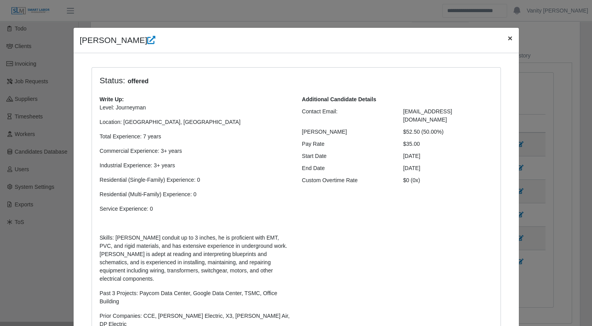
click at [509, 38] on span "×" at bounding box center [510, 38] width 5 height 9
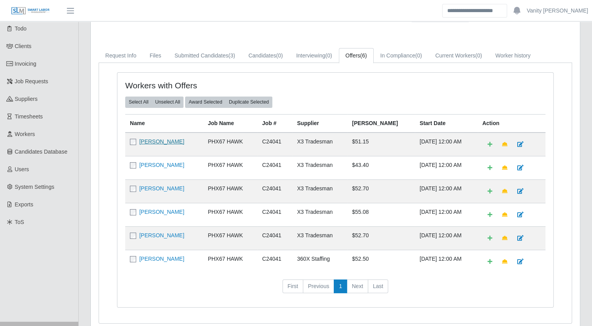
click at [153, 142] on link "Jemal Hagos" at bounding box center [161, 142] width 45 height 6
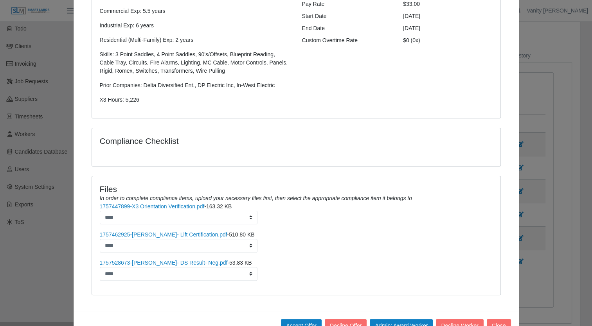
scroll to position [164, 0]
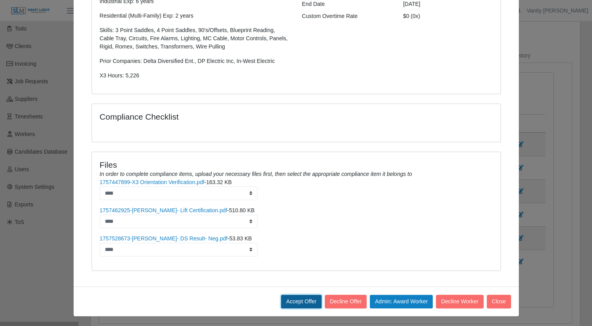
click at [302, 300] on button "Accept Offer" at bounding box center [301, 302] width 41 height 14
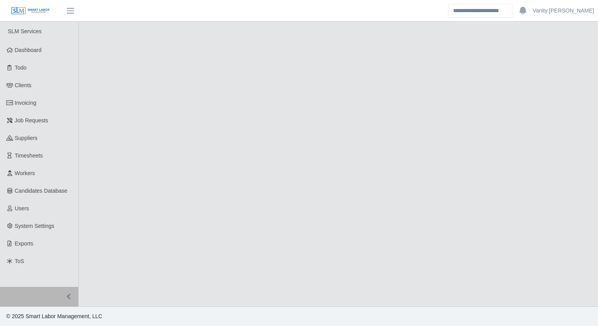
select select "****"
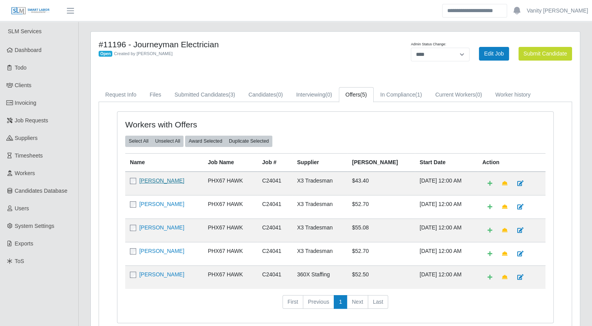
click at [169, 180] on link "[PERSON_NAME]" at bounding box center [161, 181] width 45 height 6
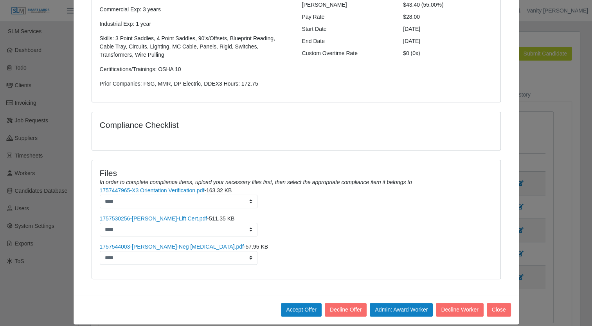
scroll to position [136, 0]
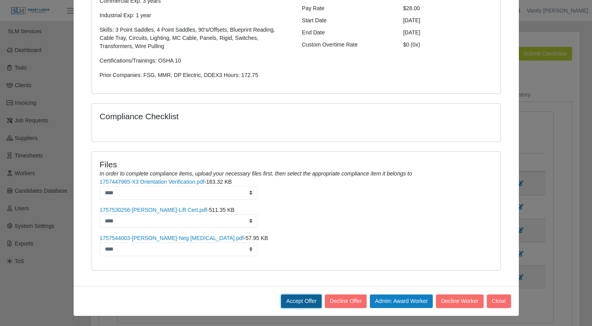
click at [302, 301] on button "Accept Offer" at bounding box center [301, 302] width 41 height 14
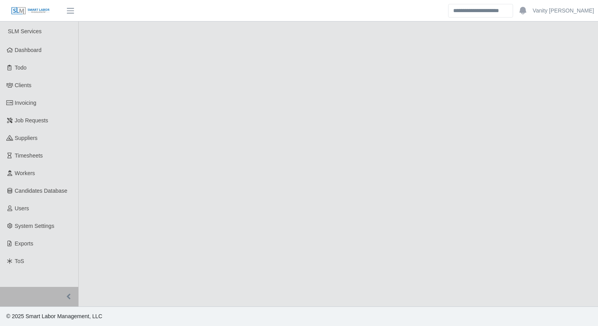
select select "****"
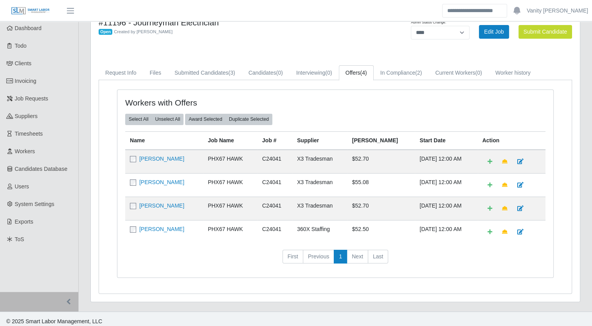
scroll to position [25, 0]
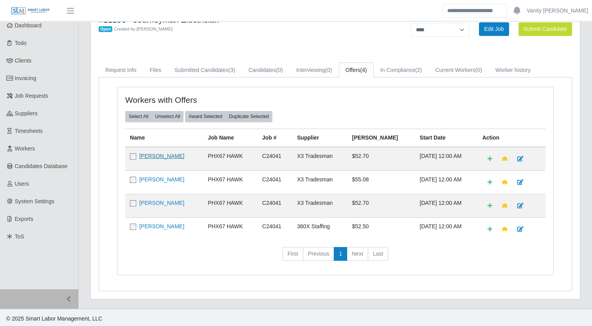
click at [155, 155] on link "[PERSON_NAME]" at bounding box center [161, 156] width 45 height 6
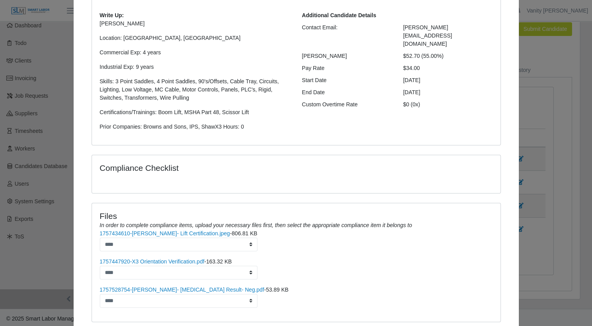
scroll to position [136, 0]
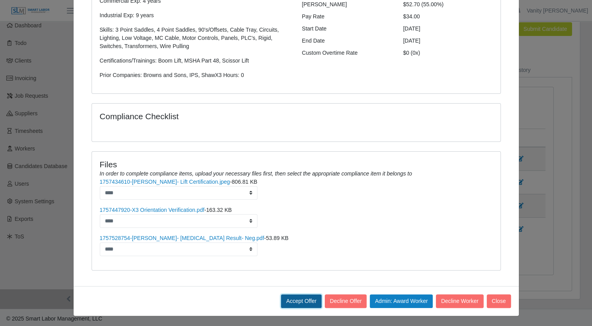
click at [300, 297] on button "Accept Offer" at bounding box center [301, 302] width 41 height 14
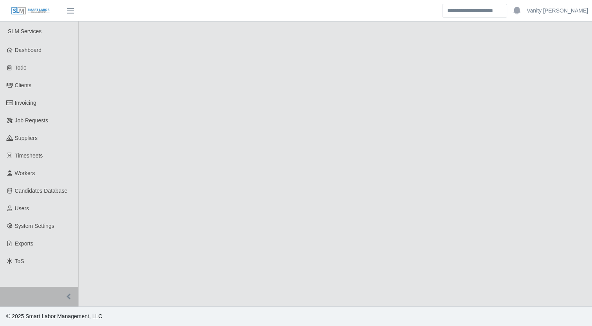
select select "****"
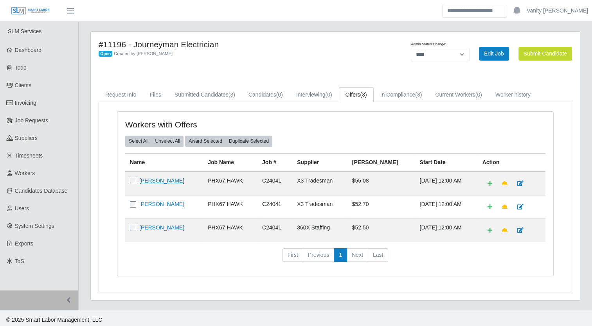
click at [151, 178] on link "[PERSON_NAME]" at bounding box center [161, 181] width 45 height 6
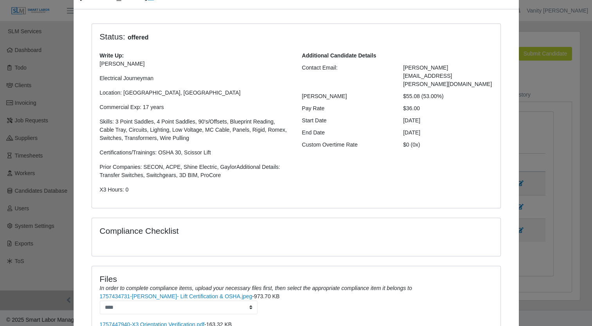
scroll to position [158, 0]
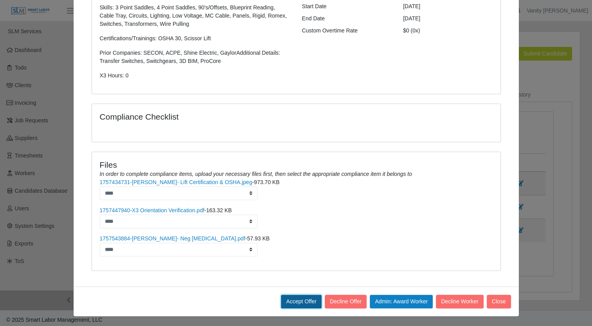
click at [298, 301] on button "Accept Offer" at bounding box center [301, 302] width 41 height 14
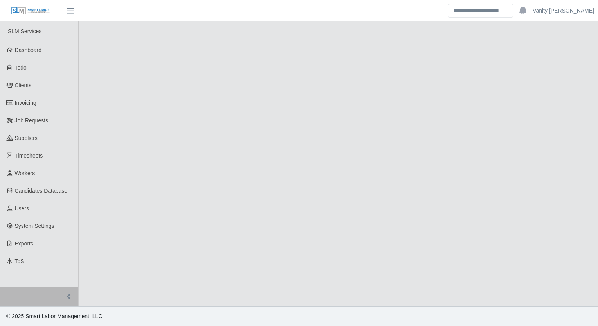
select select "****"
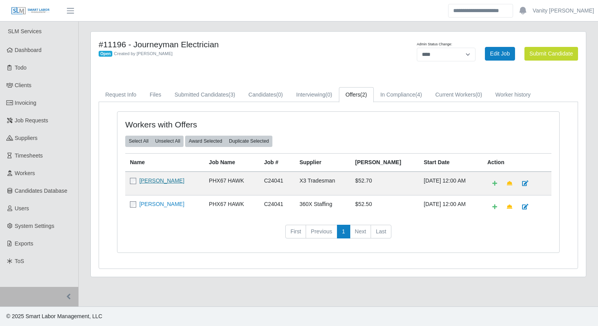
click at [150, 180] on link "[PERSON_NAME]" at bounding box center [161, 181] width 45 height 6
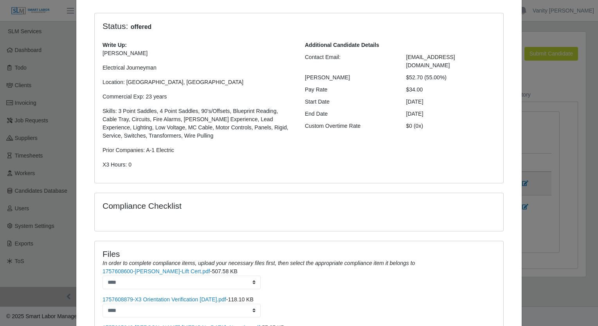
scroll to position [144, 0]
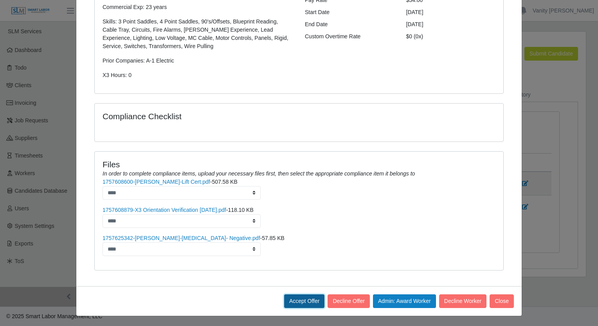
click at [293, 299] on button "Accept Offer" at bounding box center [304, 302] width 41 height 14
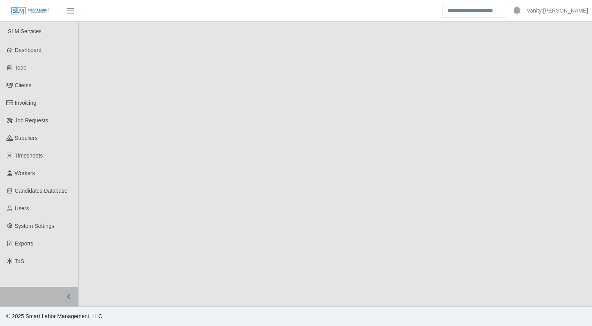
select select "****"
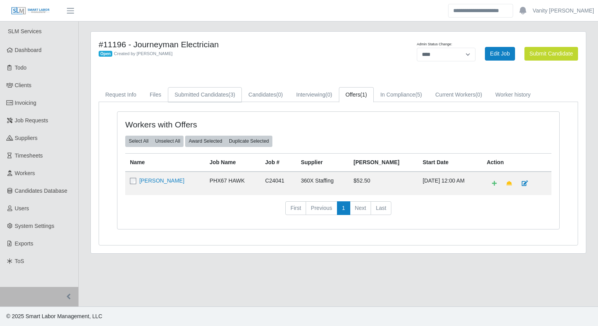
click at [203, 93] on link "Submitted Candidates (3)" at bounding box center [205, 94] width 74 height 15
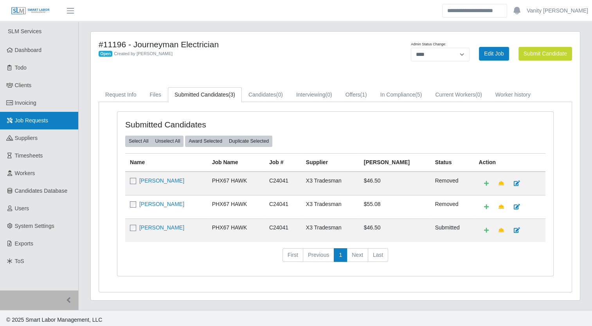
click at [55, 122] on link "Job Requests" at bounding box center [39, 121] width 78 height 18
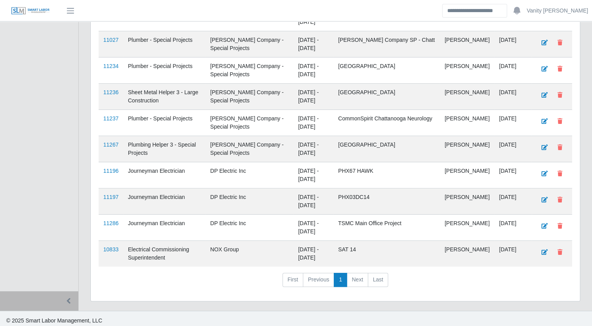
scroll to position [250, 0]
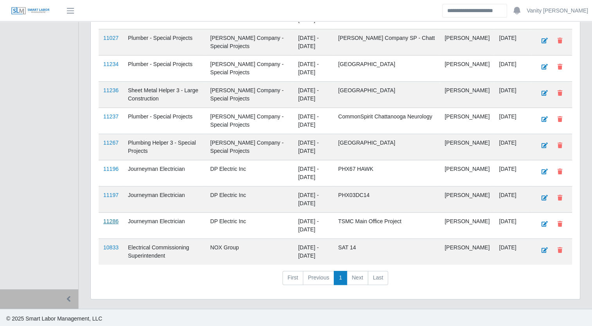
click at [110, 220] on link "11286" at bounding box center [110, 221] width 15 height 6
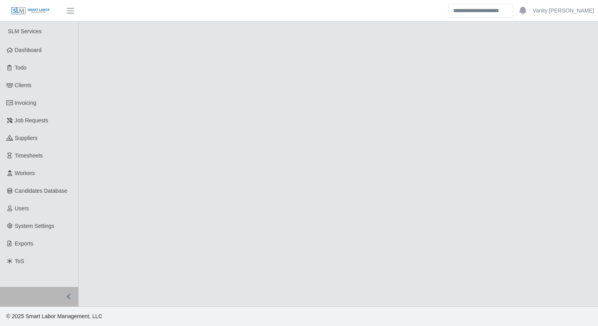
select select "****"
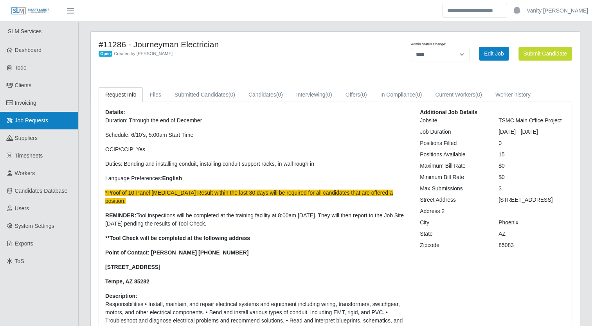
click at [49, 117] on link "Job Requests" at bounding box center [39, 121] width 78 height 18
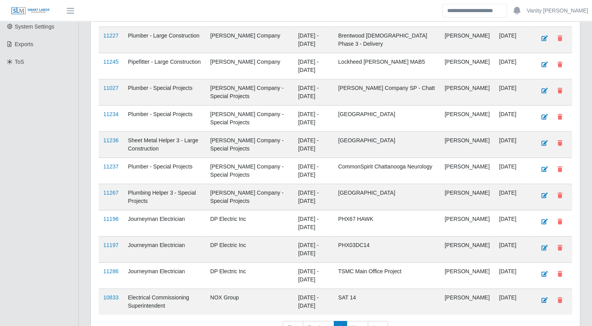
scroll to position [235, 0]
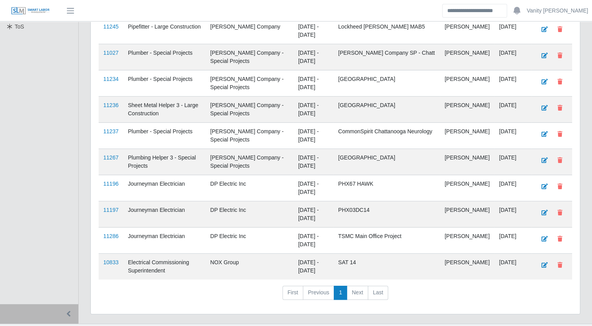
click at [38, 121] on ul "SLM Services Dashboard Todo Clients Invoicing Job Requests Suppliers Timesheets…" at bounding box center [39, 46] width 78 height 518
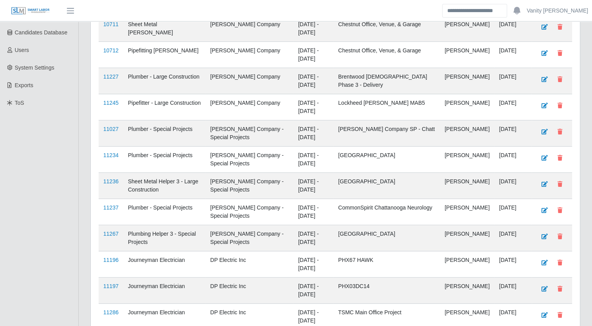
scroll to position [0, 0]
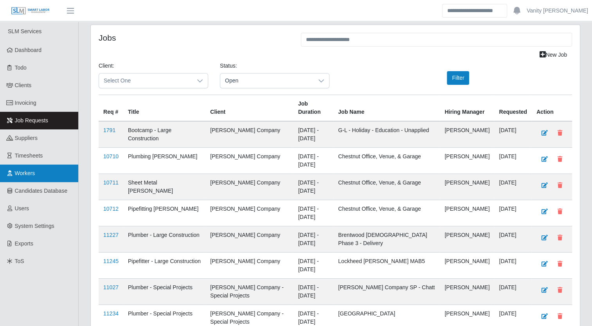
click at [36, 176] on link "Workers" at bounding box center [39, 174] width 78 height 18
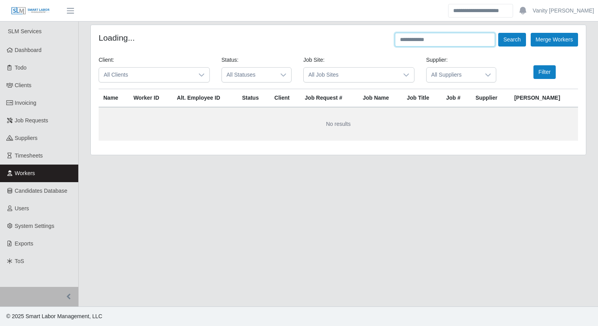
click at [418, 42] on input "text" at bounding box center [445, 40] width 100 height 14
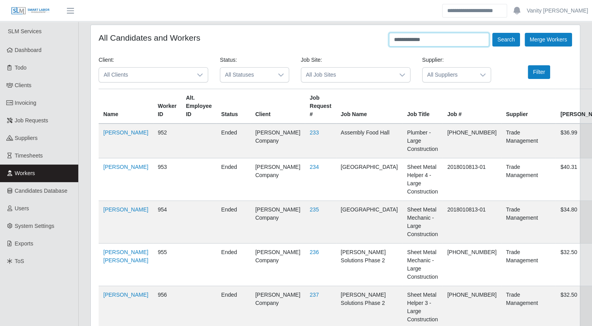
type input "**********"
click at [492, 33] on button "Search" at bounding box center [505, 40] width 27 height 14
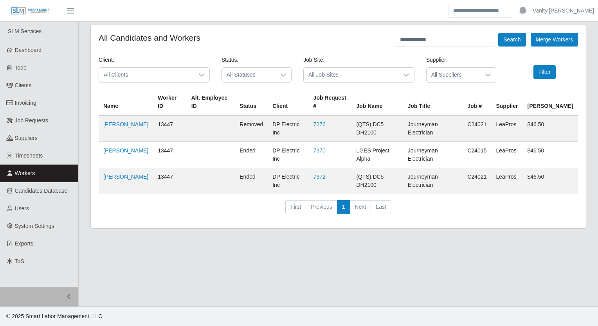
click at [345, 229] on main "**********" at bounding box center [338, 164] width 519 height 285
click at [135, 148] on link "[PERSON_NAME]" at bounding box center [125, 151] width 45 height 6
click at [49, 106] on link "Invoicing" at bounding box center [39, 103] width 78 height 18
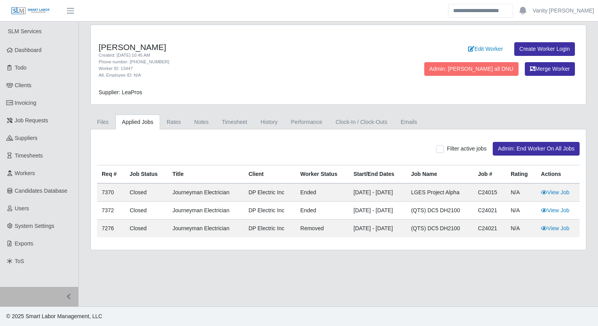
click at [236, 130] on div "Filter active jobs Admin: End Worker On All Jobs Req # Job Status Title Client …" at bounding box center [338, 190] width 495 height 121
click at [234, 121] on link "Timesheet" at bounding box center [234, 122] width 39 height 15
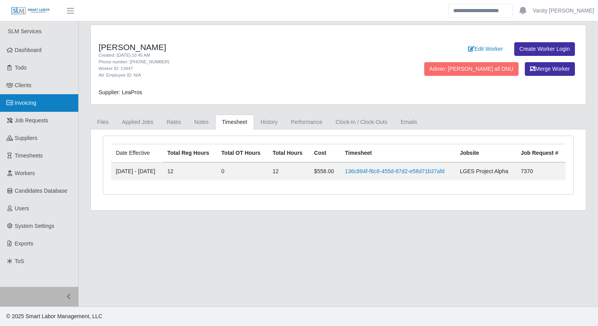
click at [27, 106] on link "Invoicing" at bounding box center [39, 103] width 78 height 18
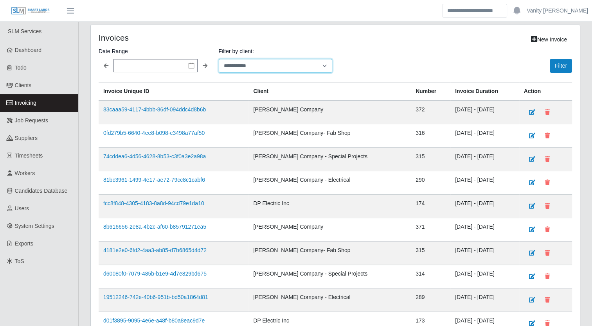
click at [263, 67] on select "**********" at bounding box center [276, 66] width 114 height 14
select select "**********"
click at [219, 59] on select "**********" at bounding box center [276, 66] width 114 height 14
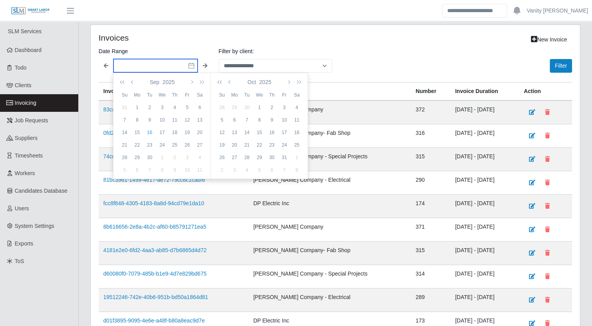
click at [185, 68] on input "text" at bounding box center [155, 65] width 84 height 13
click at [119, 80] on button "button" at bounding box center [123, 82] width 11 height 13
click at [131, 83] on icon "button" at bounding box center [133, 82] width 4 height 6
click at [172, 110] on div "1" at bounding box center [174, 107] width 13 height 7
click at [229, 82] on icon "button" at bounding box center [230, 82] width 4 height 6
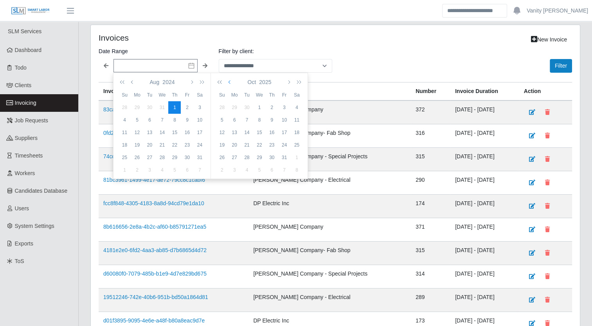
click at [229, 82] on icon "button" at bounding box center [230, 82] width 4 height 6
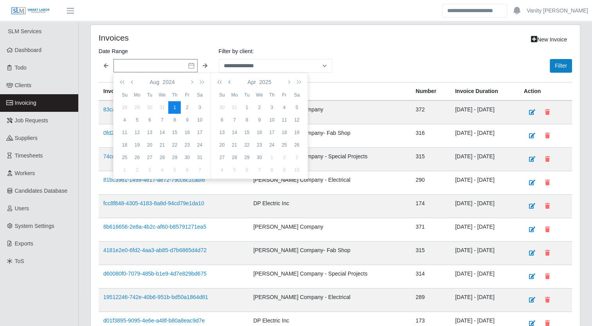
click at [229, 82] on icon "button" at bounding box center [230, 82] width 4 height 6
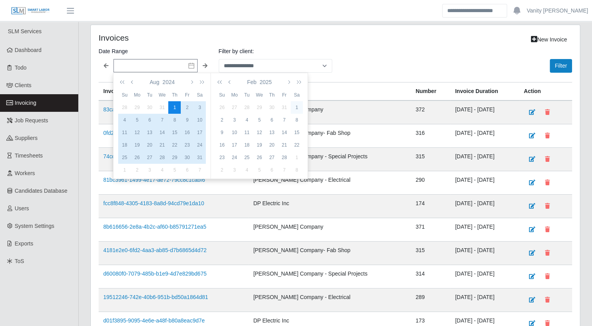
click at [297, 108] on div "1" at bounding box center [297, 107] width 13 height 7
type input "**********"
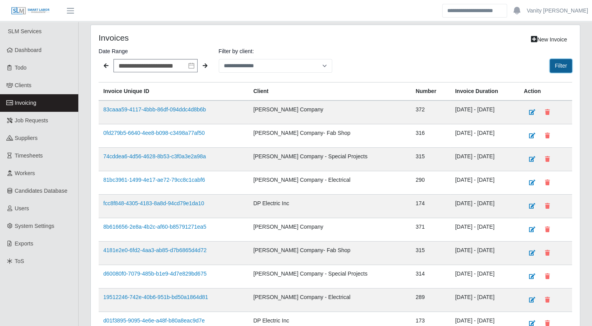
click at [562, 65] on button "Filter" at bounding box center [561, 66] width 22 height 14
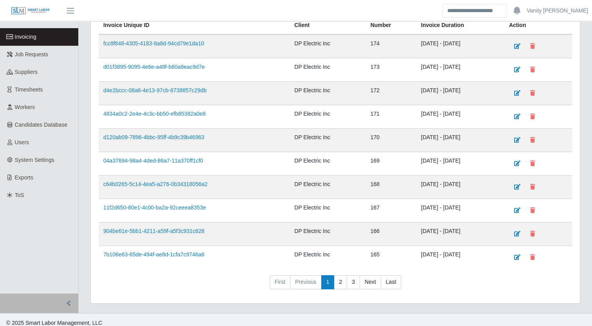
scroll to position [69, 0]
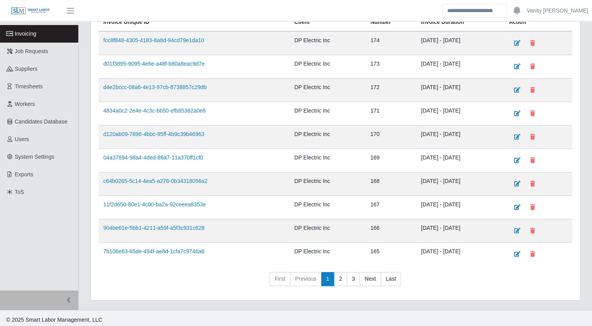
click at [354, 278] on link "3" at bounding box center [353, 279] width 13 height 14
click at [353, 275] on link "4" at bounding box center [353, 279] width 13 height 14
click at [355, 275] on link "5" at bounding box center [353, 279] width 13 height 14
click at [354, 278] on link "6" at bounding box center [353, 279] width 13 height 14
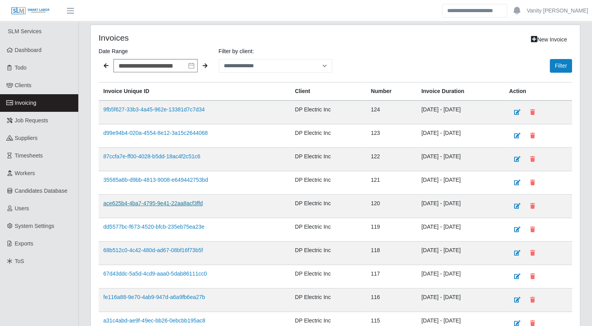
click at [188, 201] on link "ace625b4-4ba7-4795-9e41-22aa8acf3ffd" at bounding box center [152, 203] width 99 height 6
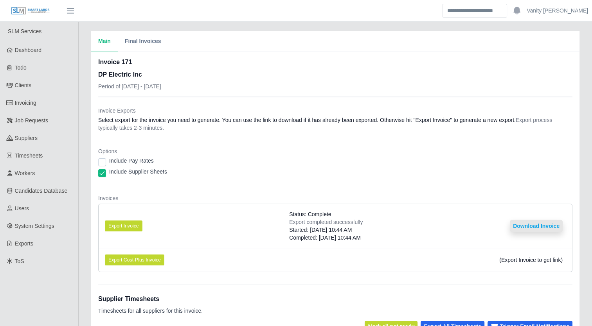
click at [531, 223] on button "Download Invoice" at bounding box center [536, 226] width 53 height 13
click at [521, 225] on button "Download Invoice" at bounding box center [536, 226] width 53 height 13
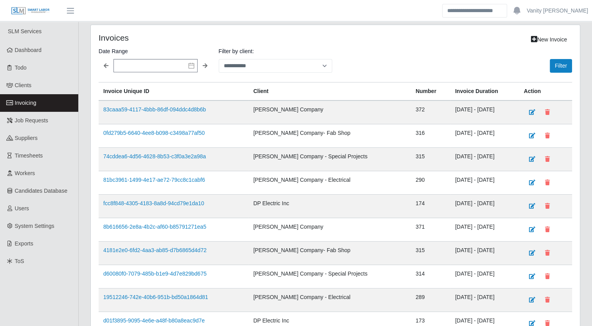
click at [190, 67] on icon at bounding box center [191, 66] width 6 height 6
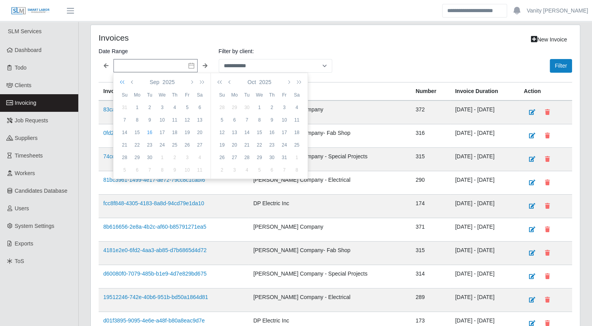
click at [124, 81] on icon "button" at bounding box center [124, 82] width 8 height 6
click at [119, 121] on div "1" at bounding box center [124, 120] width 13 height 7
click at [229, 82] on icon "button" at bounding box center [230, 82] width 4 height 6
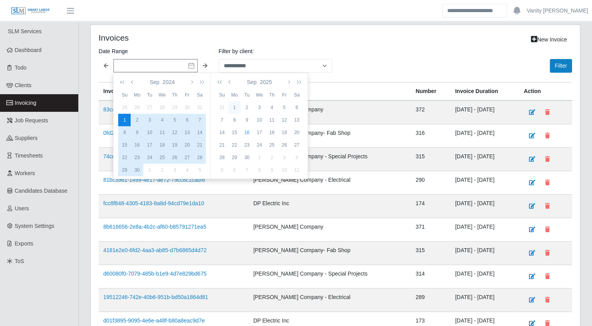
click at [233, 109] on div "1" at bounding box center [234, 107] width 13 height 7
type input "**********"
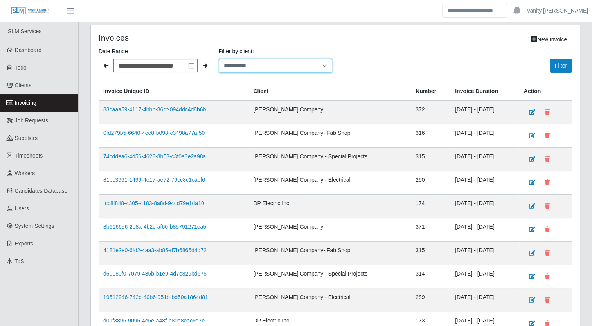
drag, startPoint x: 305, startPoint y: 65, endPoint x: 302, endPoint y: 68, distance: 4.4
click at [305, 65] on select "**********" at bounding box center [276, 66] width 114 height 14
select select "**********"
click at [219, 59] on select "**********" at bounding box center [276, 66] width 114 height 14
click at [566, 67] on button "Filter" at bounding box center [561, 66] width 22 height 14
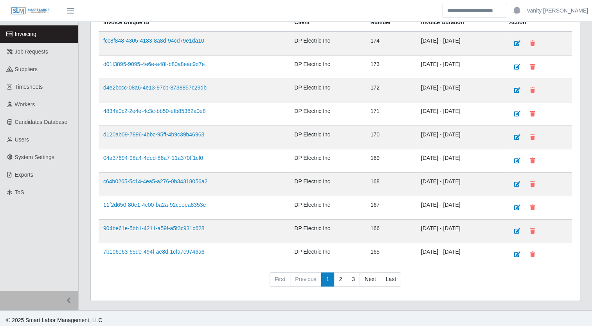
scroll to position [69, 0]
click at [352, 276] on link "3" at bounding box center [353, 279] width 13 height 14
click at [355, 274] on link "4" at bounding box center [353, 279] width 13 height 14
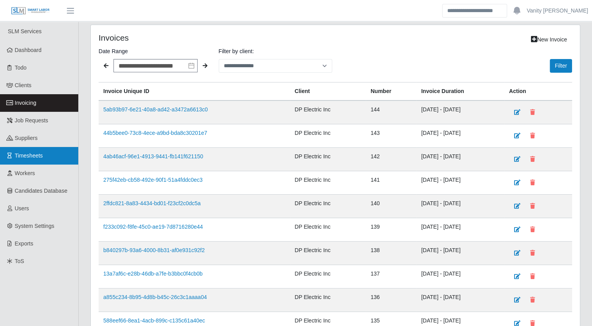
click at [38, 157] on span "Timesheets" at bounding box center [29, 156] width 28 height 6
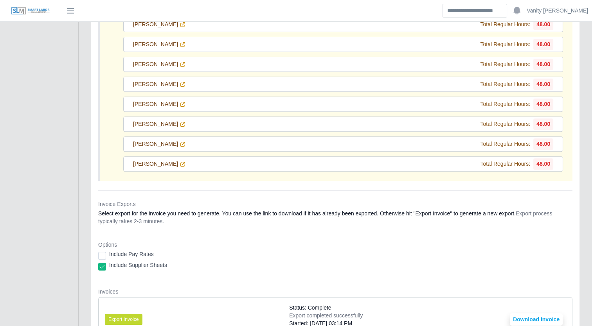
scroll to position [313, 0]
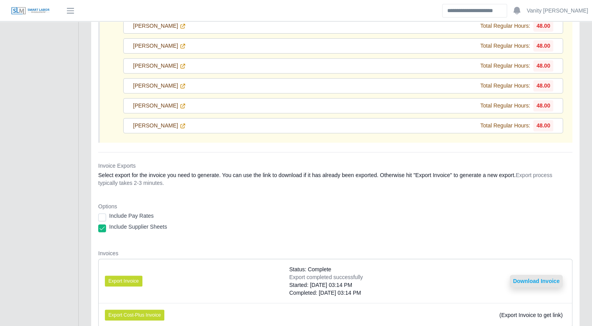
click at [535, 278] on button "Download Invoice" at bounding box center [536, 281] width 53 height 13
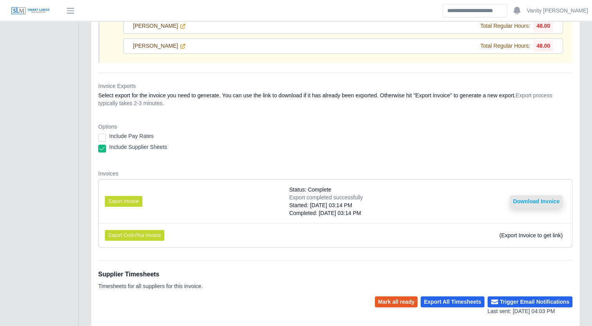
scroll to position [344, 0]
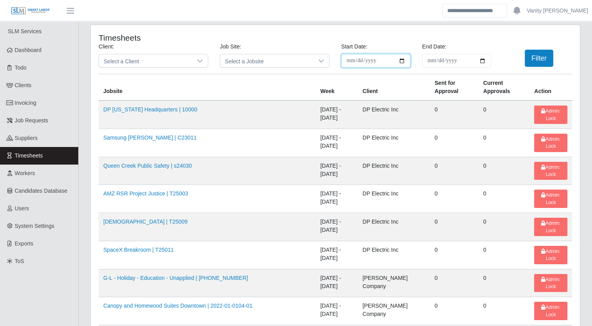
click at [401, 60] on input "**********" at bounding box center [375, 61] width 69 height 14
type input "**********"
click at [488, 59] on input "End Date:" at bounding box center [456, 61] width 69 height 14
click at [484, 60] on input "End Date:" at bounding box center [456, 61] width 69 height 14
type input "**********"
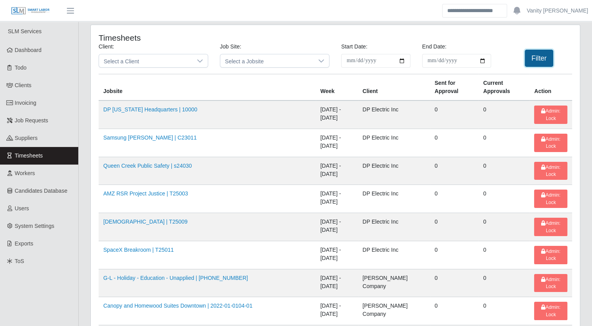
click at [539, 57] on button "Filter" at bounding box center [539, 58] width 29 height 17
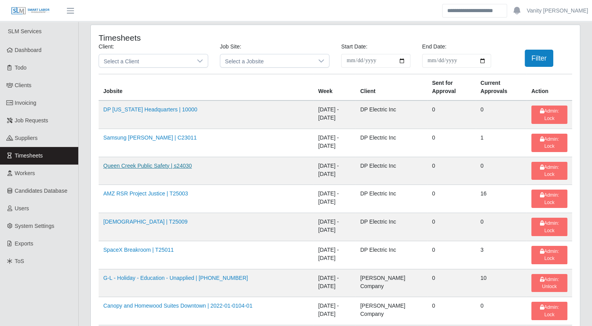
click at [137, 163] on link "Queen Creek Public Safety | s24030" at bounding box center [147, 166] width 88 height 6
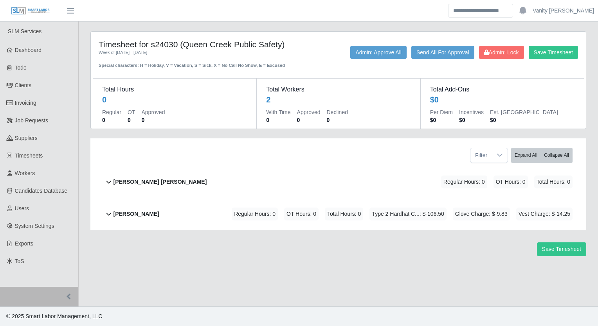
click at [133, 178] on b "Marco Bozo Rivas" at bounding box center [160, 182] width 94 height 8
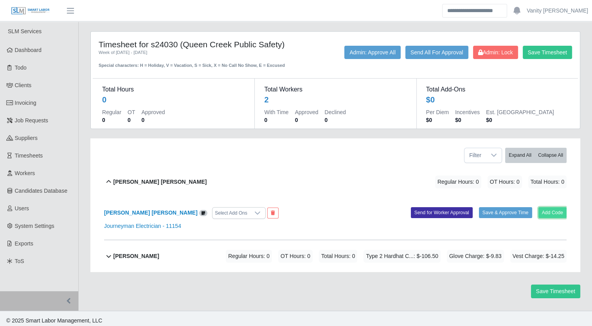
click at [554, 215] on button "Add Code" at bounding box center [552, 212] width 29 height 11
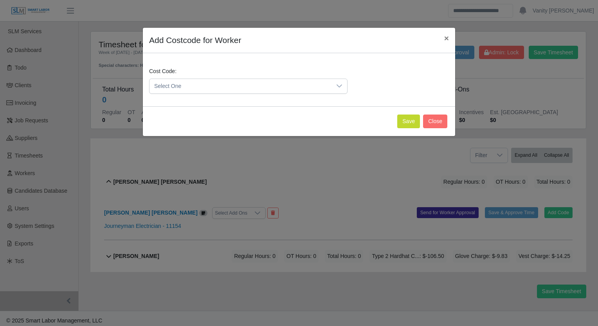
click at [331, 85] on div at bounding box center [339, 86] width 16 height 14
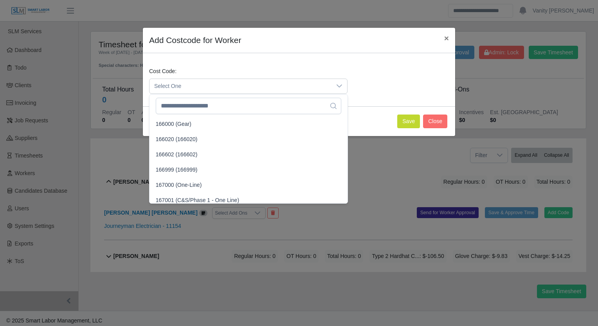
scroll to position [1252, 0]
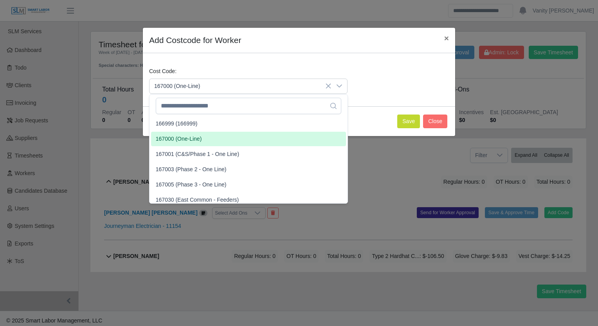
click at [181, 135] on span "167000 (One-Line)" at bounding box center [179, 139] width 46 height 8
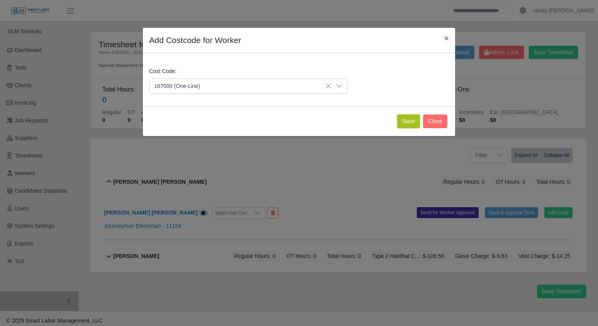
click at [404, 121] on button "Save" at bounding box center [408, 122] width 23 height 14
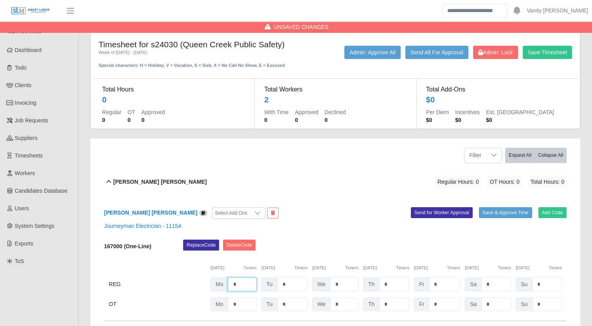
drag, startPoint x: 237, startPoint y: 287, endPoint x: 200, endPoint y: 290, distance: 37.7
click at [200, 290] on div "REG Mo * Tu * We * Th * Fr * Sa * Su *" at bounding box center [335, 285] width 463 height 14
type input "*"
drag, startPoint x: 286, startPoint y: 281, endPoint x: 280, endPoint y: 279, distance: 5.7
click at [280, 279] on input "*" at bounding box center [292, 285] width 30 height 14
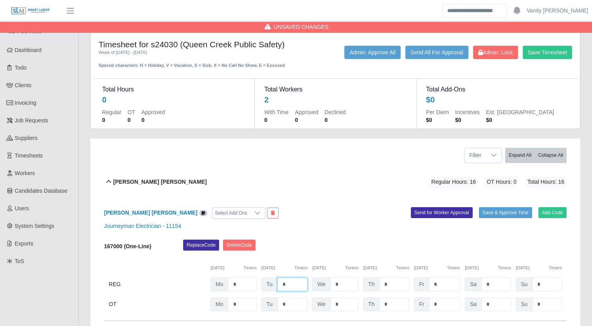
type input "*"
drag, startPoint x: 391, startPoint y: 284, endPoint x: 371, endPoint y: 284, distance: 20.3
click at [371, 284] on div "Th *" at bounding box center [386, 285] width 46 height 14
type input "*"
drag, startPoint x: 443, startPoint y: 284, endPoint x: 420, endPoint y: 285, distance: 23.9
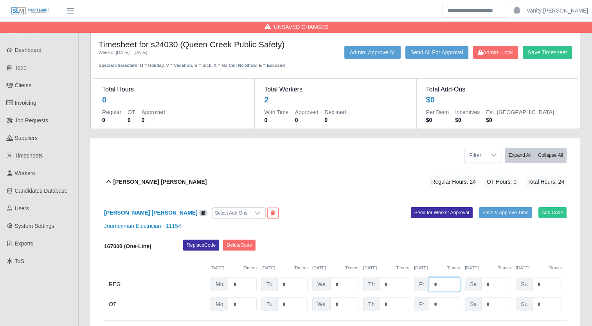
click at [420, 285] on div "Fr *" at bounding box center [437, 285] width 46 height 14
type input "*"
click at [557, 212] on button "Add Code" at bounding box center [552, 212] width 29 height 11
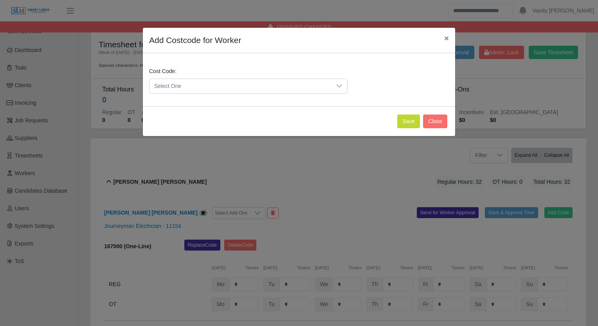
click at [227, 88] on span "Select One" at bounding box center [240, 86] width 182 height 14
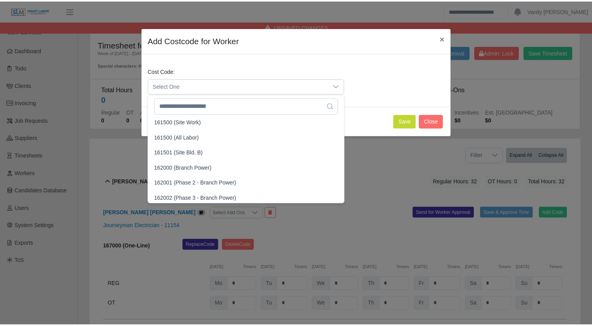
scroll to position [587, 0]
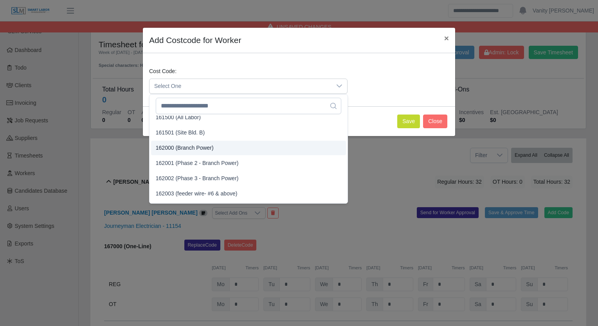
click at [194, 150] on span "162000 (Branch Power)" at bounding box center [185, 148] width 58 height 8
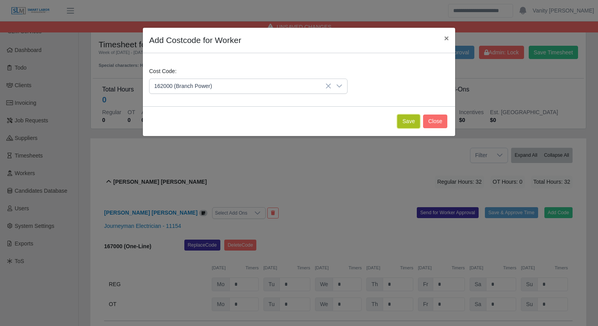
click at [410, 126] on button "Save" at bounding box center [408, 122] width 23 height 14
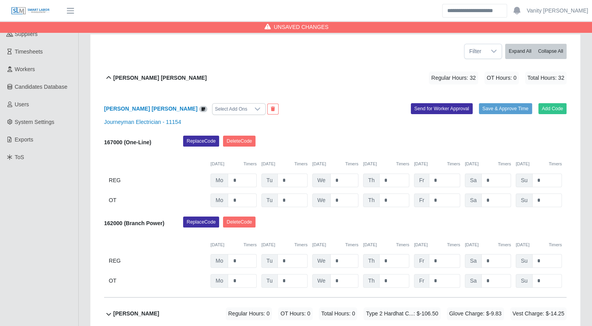
scroll to position [157, 0]
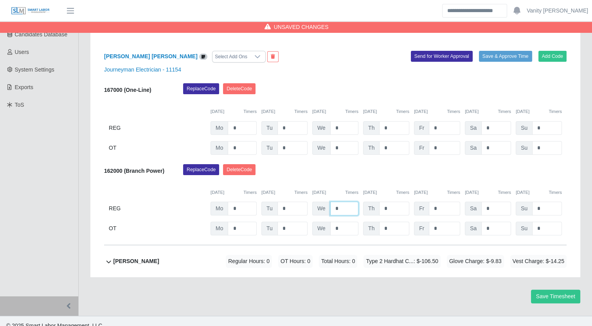
drag, startPoint x: 351, startPoint y: 209, endPoint x: 327, endPoint y: 211, distance: 23.5
click at [327, 211] on div "We *" at bounding box center [335, 209] width 46 height 14
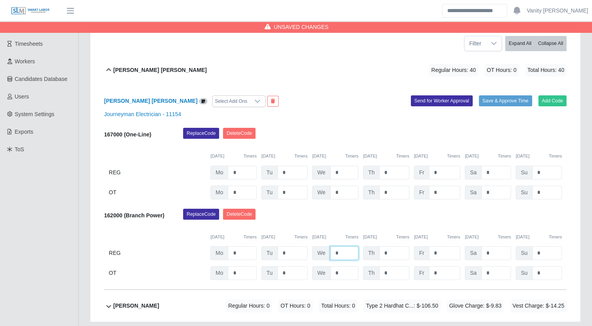
scroll to position [39, 0]
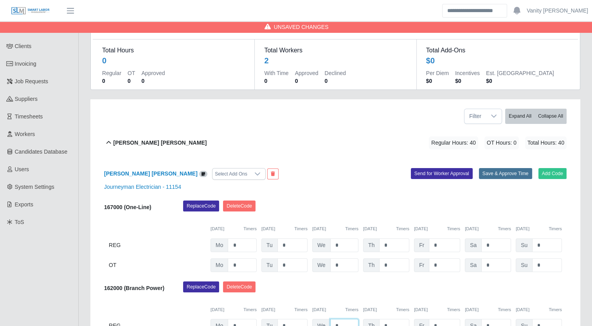
type input "*"
click at [486, 173] on button "Save & Approve Time" at bounding box center [505, 173] width 53 height 11
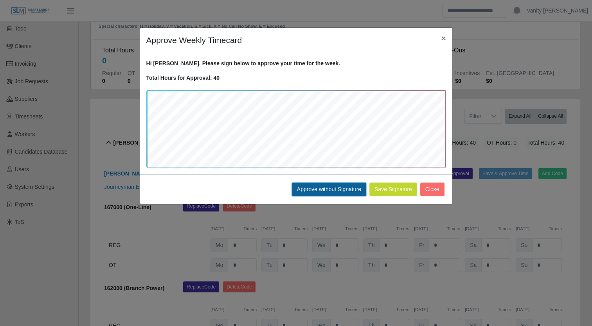
click at [306, 189] on button "Approve without Signature" at bounding box center [329, 190] width 74 height 14
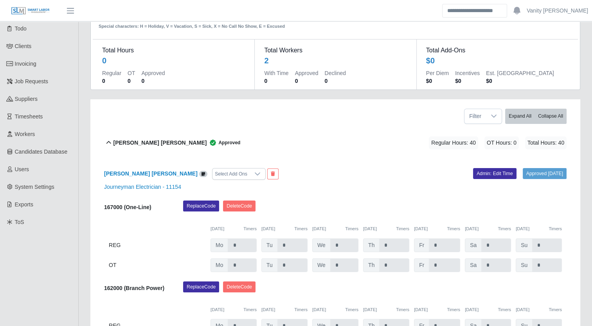
click at [126, 142] on b "Marco Bozo Rivas" at bounding box center [160, 143] width 94 height 8
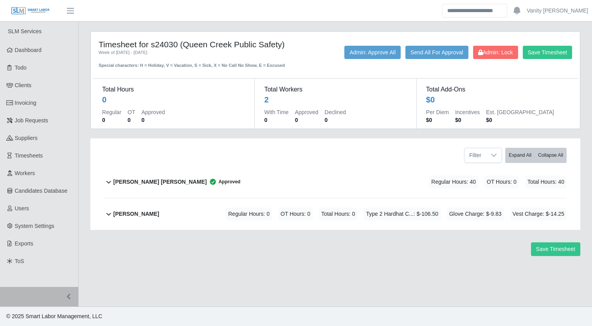
scroll to position [0, 0]
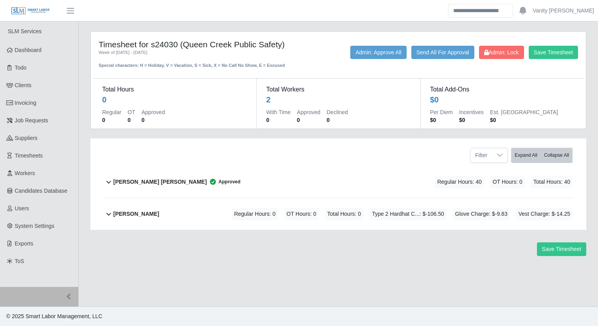
click at [136, 216] on b "Robert Oconner" at bounding box center [136, 214] width 46 height 8
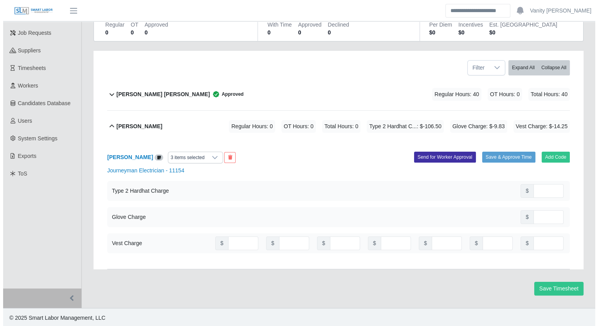
scroll to position [88, 0]
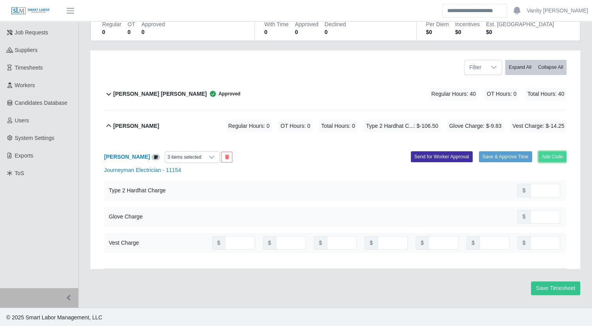
click at [555, 161] on button "Add Code" at bounding box center [552, 156] width 29 height 11
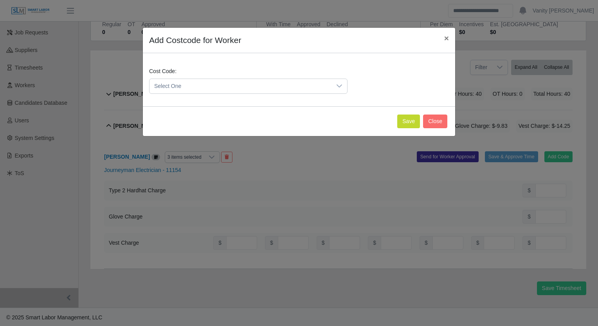
click at [283, 92] on span "Select One" at bounding box center [240, 86] width 182 height 14
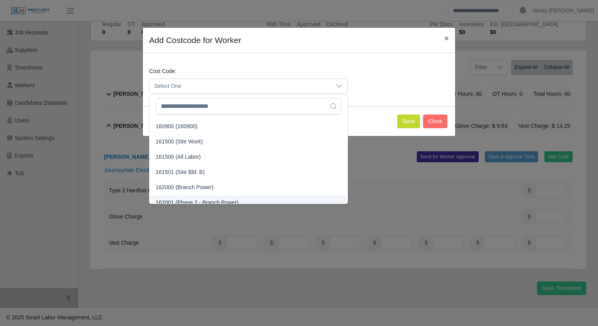
scroll to position [554, 0]
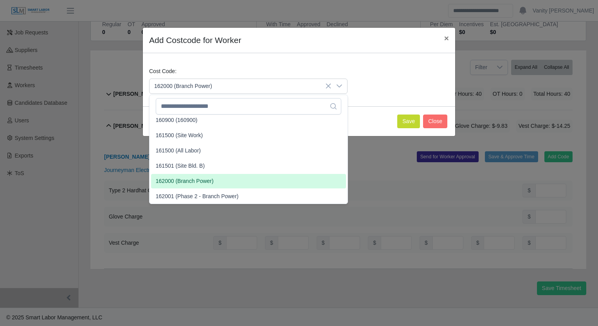
click at [185, 181] on span "162000 (Branch Power)" at bounding box center [185, 181] width 58 height 8
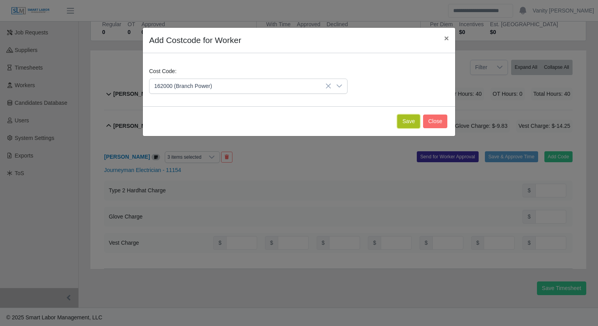
click at [402, 120] on button "Save" at bounding box center [408, 122] width 23 height 14
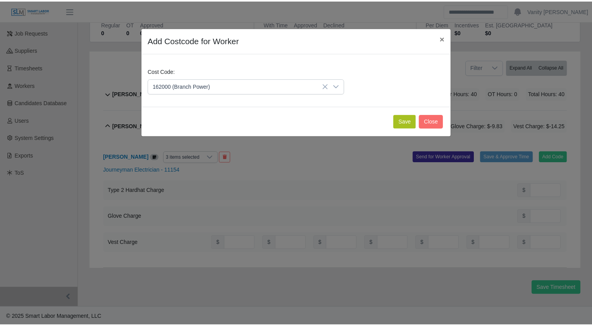
scroll to position [169, 0]
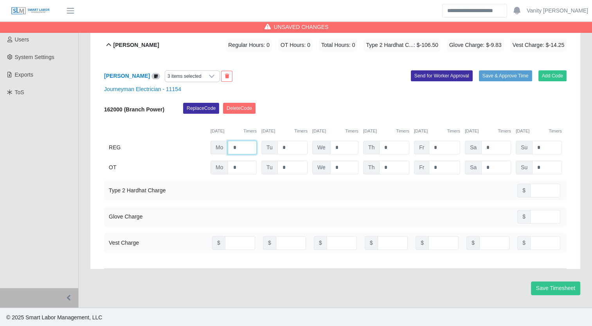
drag, startPoint x: 243, startPoint y: 149, endPoint x: 230, endPoint y: 149, distance: 12.1
click at [230, 149] on input "*" at bounding box center [242, 148] width 29 height 14
type input "*"
click at [302, 150] on input "*" at bounding box center [292, 148] width 30 height 14
drag, startPoint x: 302, startPoint y: 150, endPoint x: 273, endPoint y: 147, distance: 29.1
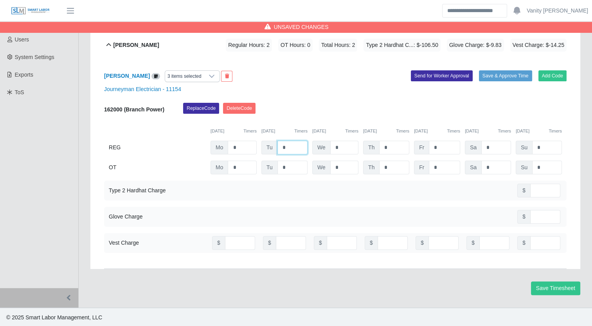
click at [273, 147] on div "Tu *" at bounding box center [284, 148] width 46 height 14
type input "*"
click at [307, 104] on div "Replace Code Delete Code" at bounding box center [374, 111] width 395 height 16
drag, startPoint x: 393, startPoint y: 149, endPoint x: 380, endPoint y: 147, distance: 12.7
click at [380, 147] on input "*" at bounding box center [394, 148] width 30 height 14
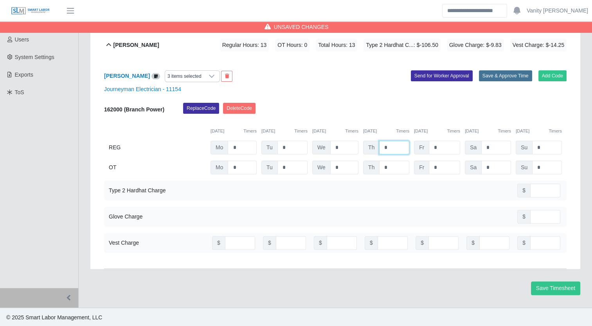
type input "*"
click at [496, 74] on button "Save & Approve Time" at bounding box center [505, 75] width 53 height 11
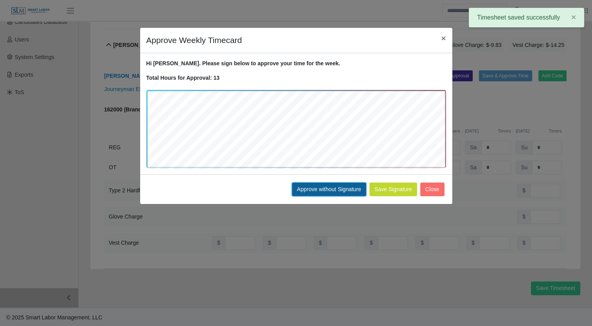
click at [347, 187] on button "Approve without Signature" at bounding box center [329, 190] width 74 height 14
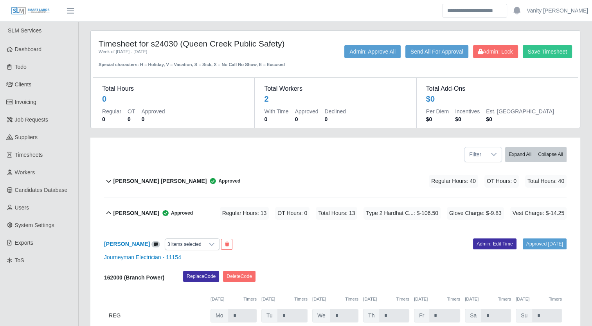
scroll to position [0, 0]
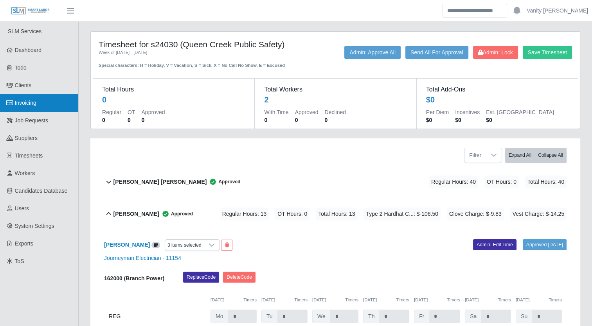
click at [20, 104] on span "Invoicing" at bounding box center [26, 103] width 22 height 6
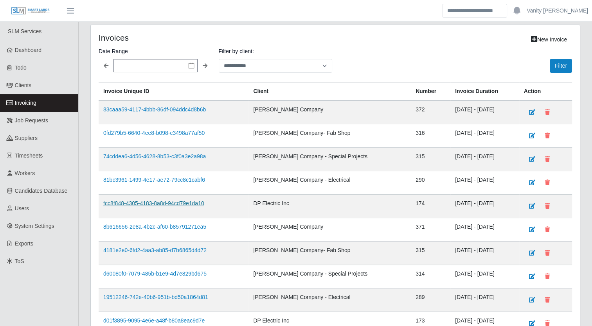
click at [181, 200] on link "fcc8f848-4305-4183-8a8d-94cd79e1da10" at bounding box center [153, 203] width 101 height 6
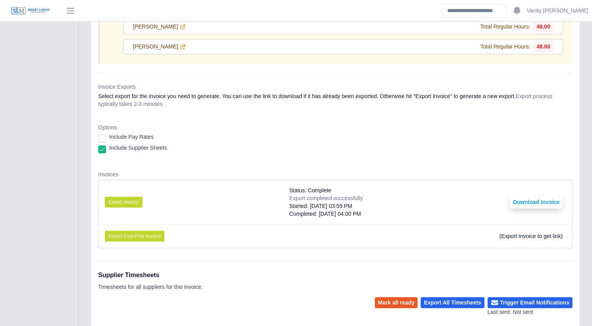
scroll to position [313, 0]
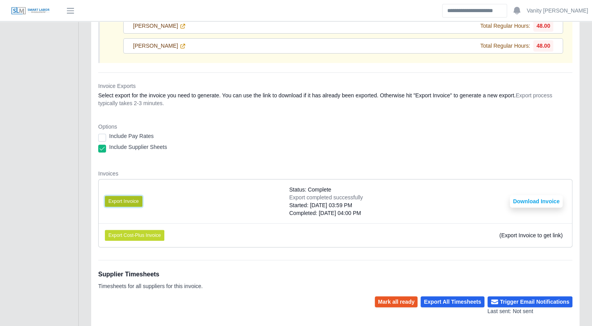
click at [128, 200] on button "Export Invoice" at bounding box center [124, 201] width 38 height 11
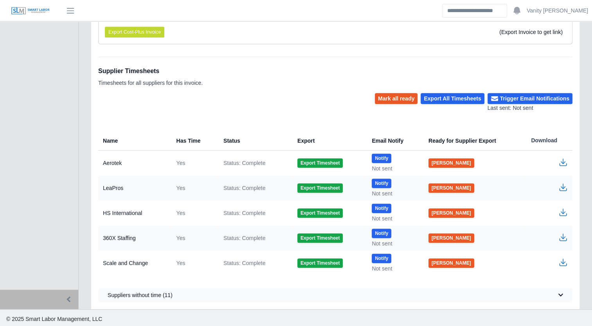
scroll to position [438, 0]
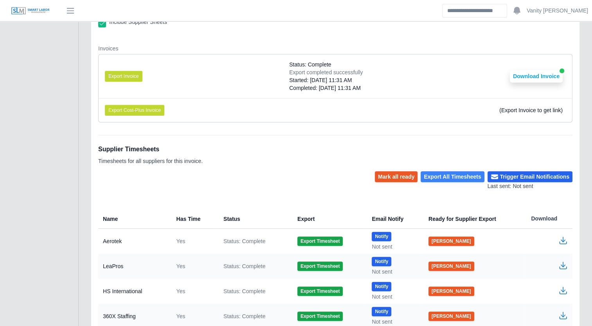
click at [443, 175] on button "Export All Timesheets" at bounding box center [452, 176] width 63 height 11
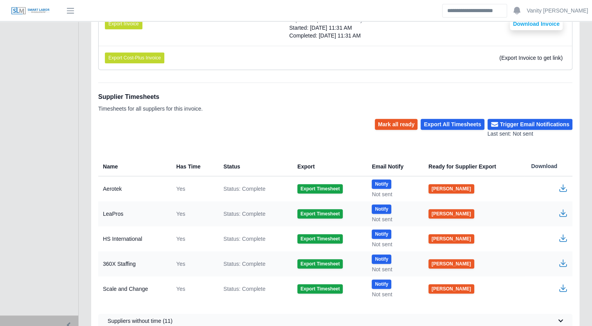
scroll to position [399, 0]
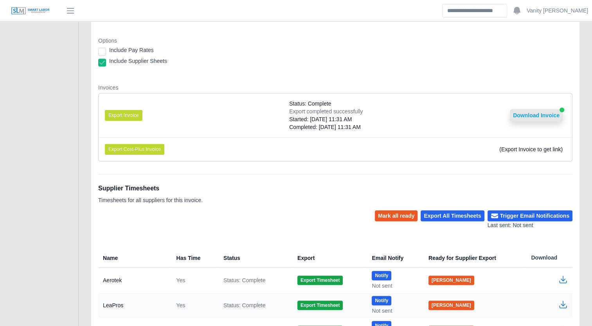
click at [529, 111] on button "Download Invoice" at bounding box center [536, 115] width 53 height 13
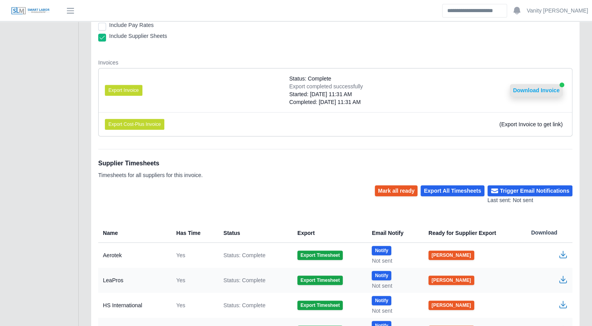
scroll to position [438, 0]
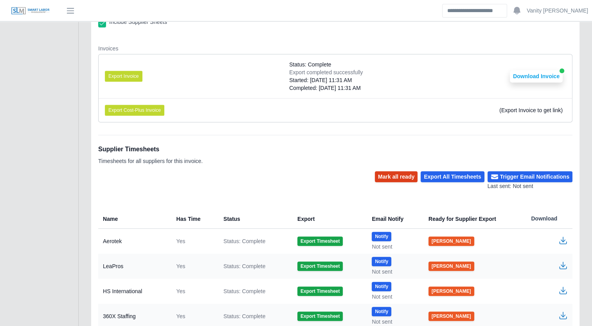
click at [391, 171] on button "Mark all ready" at bounding box center [396, 176] width 43 height 11
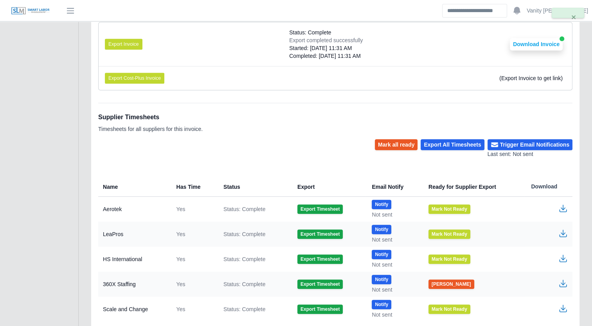
scroll to position [517, 0]
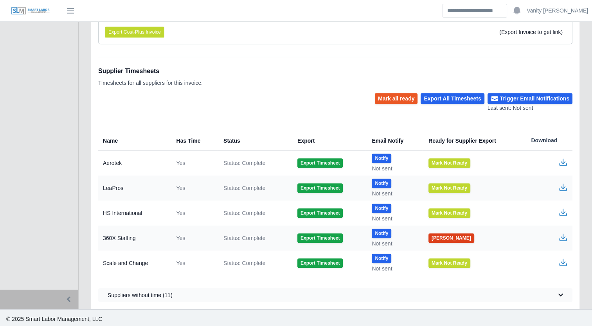
click at [453, 237] on button "[PERSON_NAME]" at bounding box center [452, 238] width 46 height 9
click at [574, 17] on span "×" at bounding box center [573, 17] width 5 height 9
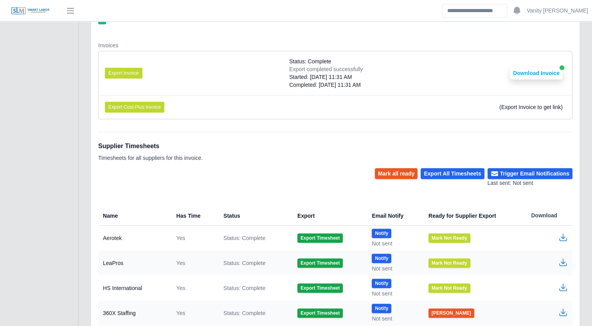
scroll to position [360, 0]
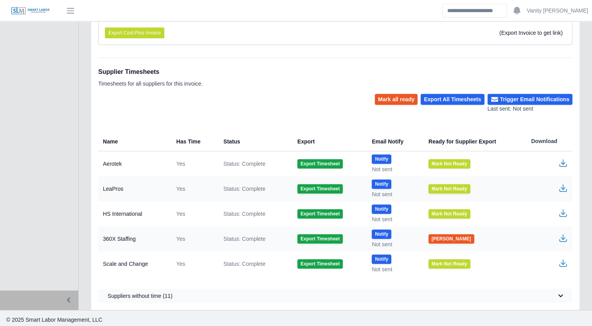
scroll to position [517, 0]
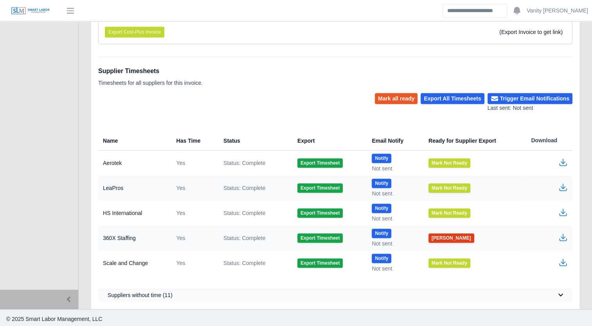
click at [432, 236] on button "Mark Ready" at bounding box center [452, 238] width 46 height 9
click at [564, 10] on button "×" at bounding box center [574, 17] width 20 height 18
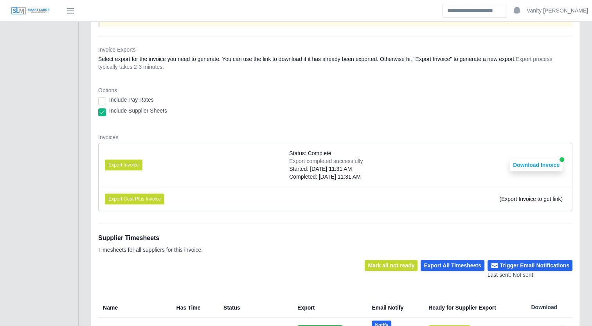
scroll to position [321, 0]
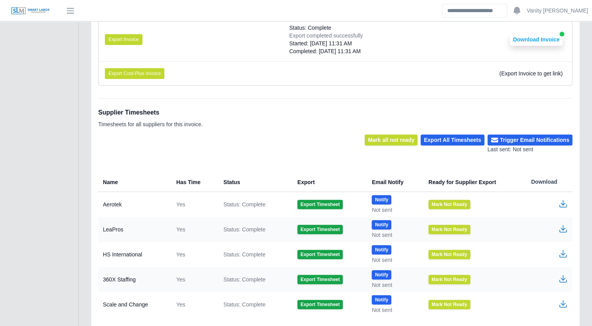
scroll to position [509, 0]
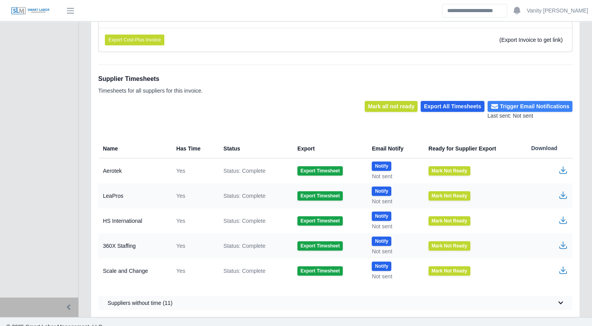
click at [508, 103] on button "Trigger Email Notifications" at bounding box center [530, 106] width 85 height 11
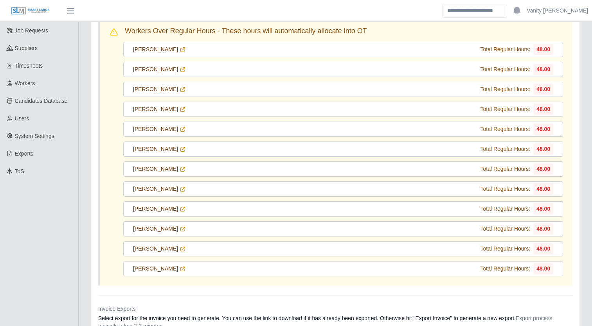
scroll to position [0, 0]
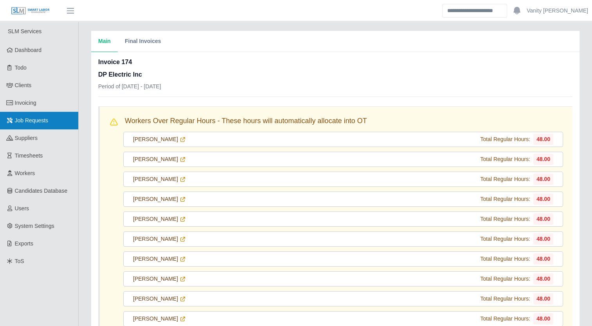
click at [34, 120] on span "Job Requests" at bounding box center [32, 120] width 34 height 6
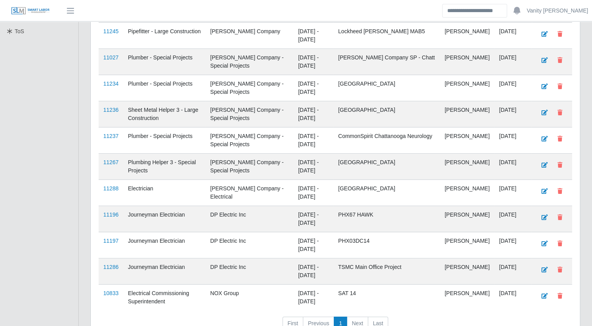
scroll to position [235, 0]
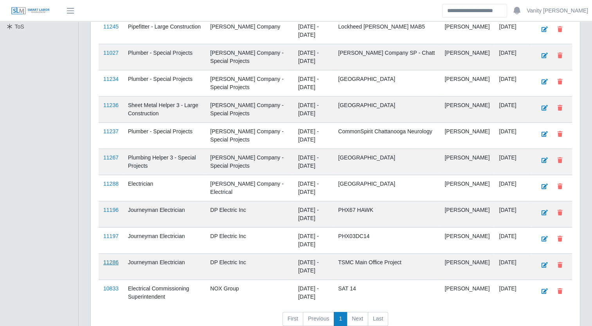
click at [110, 259] on link "11286" at bounding box center [110, 262] width 15 height 6
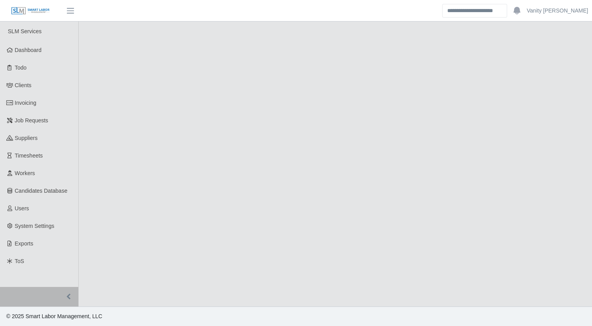
select select "****"
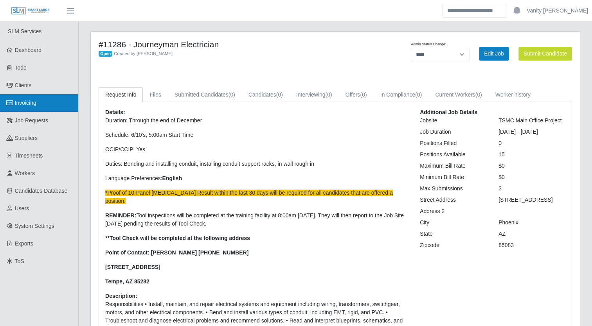
click at [31, 106] on span "Invoicing" at bounding box center [26, 103] width 22 height 6
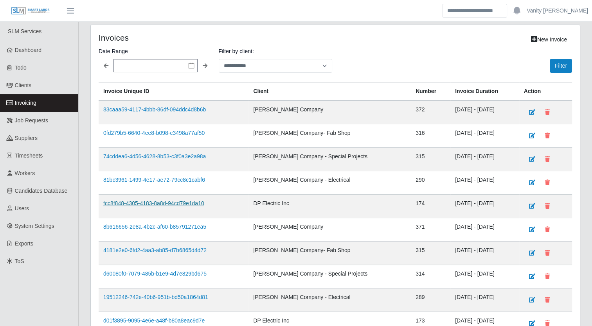
click at [184, 200] on link "fcc8f848-4305-4183-8a8d-94cd79e1da10" at bounding box center [153, 203] width 101 height 6
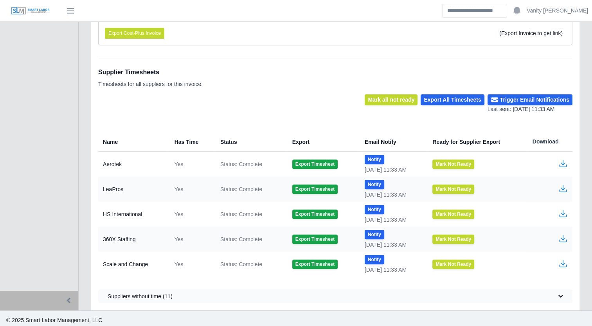
scroll to position [517, 0]
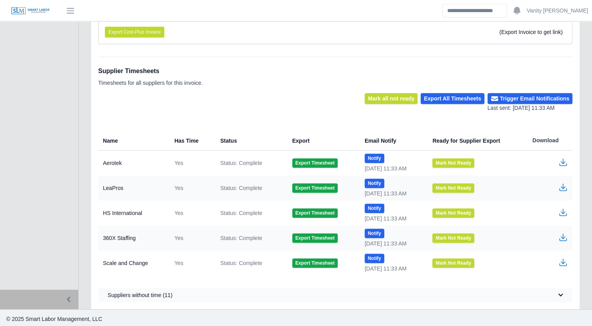
click at [560, 185] on icon "button" at bounding box center [562, 187] width 9 height 9
click at [563, 158] on icon "button" at bounding box center [563, 160] width 5 height 5
click at [561, 262] on icon "button" at bounding box center [562, 262] width 9 height 9
click at [563, 234] on icon "button" at bounding box center [563, 236] width 5 height 5
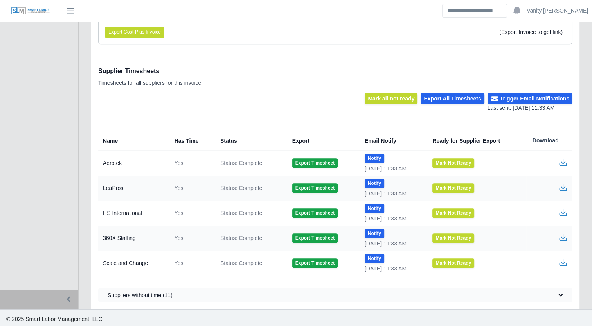
click at [563, 234] on icon "button" at bounding box center [563, 236] width 5 height 5
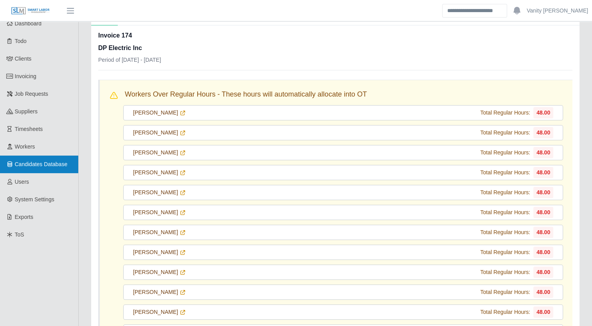
scroll to position [0, 0]
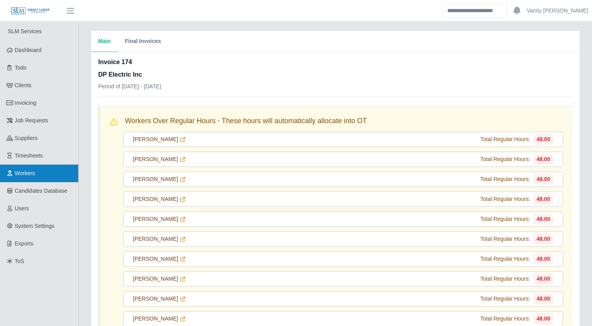
click at [22, 168] on link "Workers" at bounding box center [39, 174] width 78 height 18
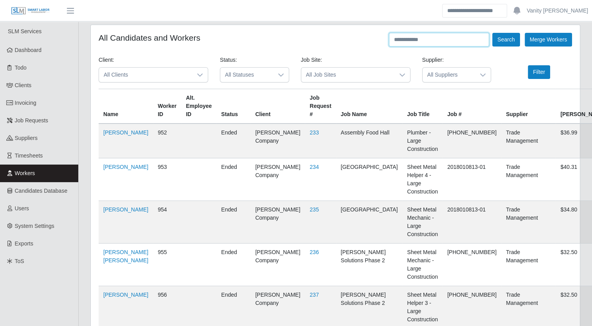
click at [454, 41] on input "text" at bounding box center [439, 40] width 100 height 14
click at [492, 33] on button "Search" at bounding box center [505, 40] width 27 height 14
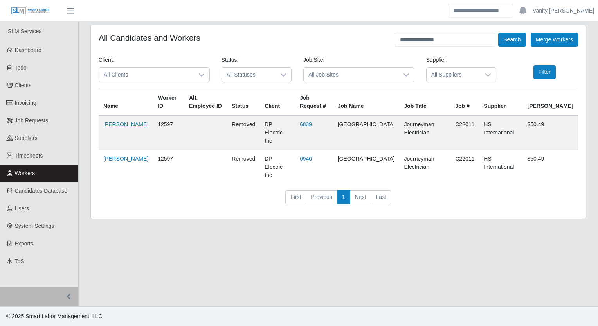
click at [118, 121] on link "Alejandro Galindo" at bounding box center [125, 124] width 45 height 6
drag, startPoint x: 449, startPoint y: 41, endPoint x: 351, endPoint y: 41, distance: 97.8
click at [351, 41] on div "**********" at bounding box center [338, 40] width 479 height 14
click at [498, 33] on button "Search" at bounding box center [511, 40] width 27 height 14
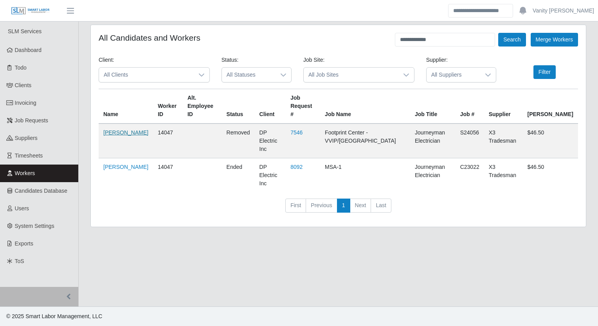
click at [107, 134] on link "Hector Medina" at bounding box center [125, 133] width 45 height 6
drag, startPoint x: 445, startPoint y: 41, endPoint x: 376, endPoint y: 36, distance: 68.3
click at [376, 36] on div "**********" at bounding box center [338, 40] width 479 height 14
click at [498, 33] on button "Search" at bounding box center [511, 40] width 27 height 14
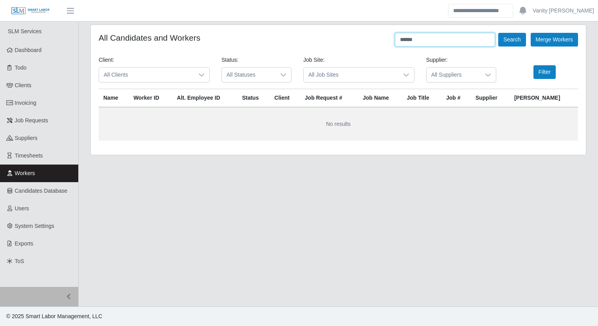
type input "******"
click at [203, 75] on icon at bounding box center [201, 75] width 6 height 6
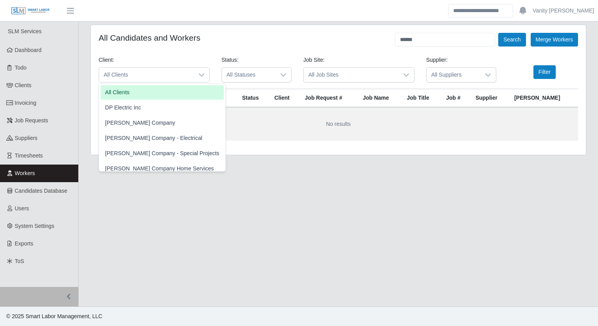
click at [148, 95] on li "All Clients" at bounding box center [163, 92] width 124 height 14
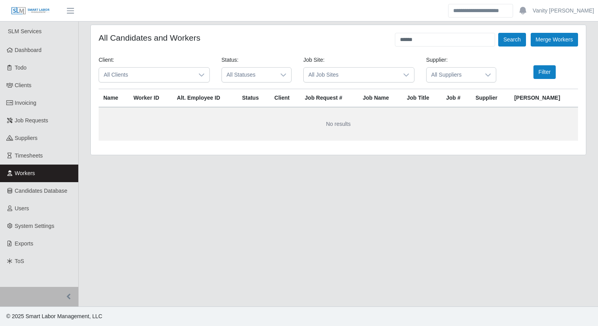
click at [169, 81] on span "All Clients" at bounding box center [146, 75] width 95 height 14
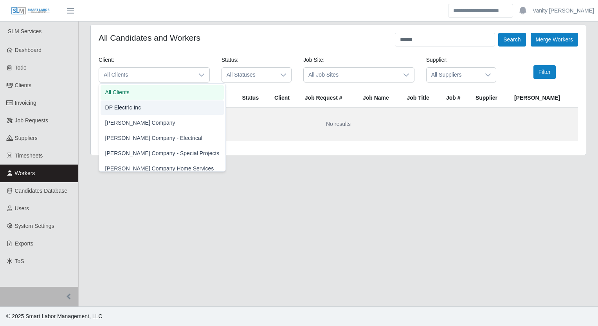
click at [138, 109] on span "DP Electric Inc" at bounding box center [123, 108] width 36 height 8
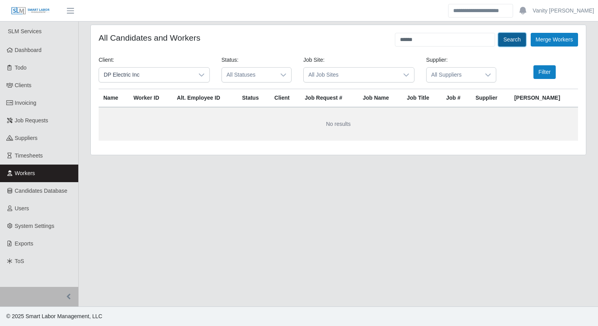
click at [517, 39] on button "Search" at bounding box center [511, 40] width 27 height 14
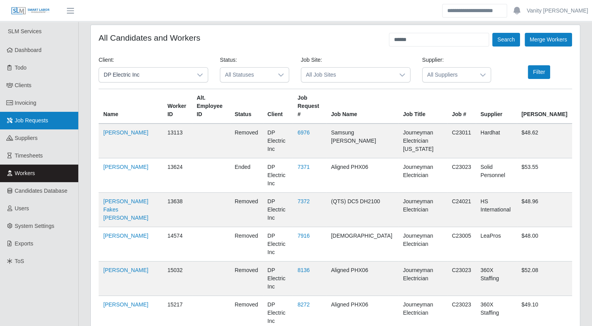
click at [36, 123] on span "Job Requests" at bounding box center [32, 120] width 34 height 6
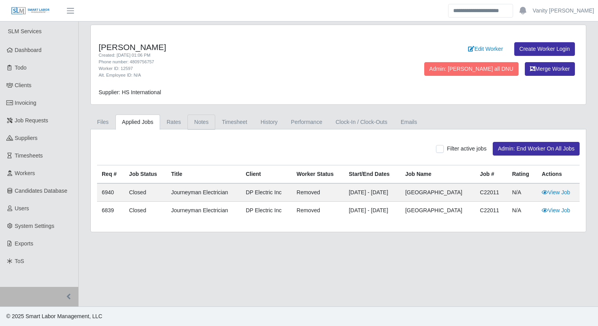
click at [201, 121] on link "Notes" at bounding box center [201, 122] width 28 height 15
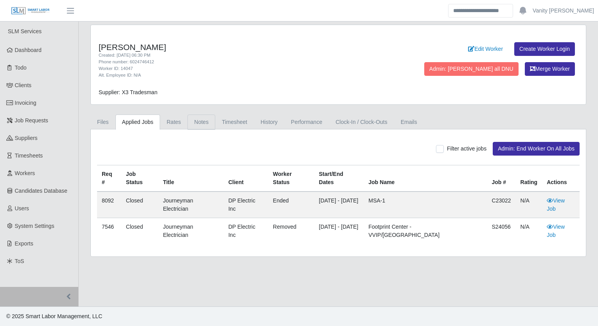
click at [198, 119] on link "Notes" at bounding box center [201, 122] width 28 height 15
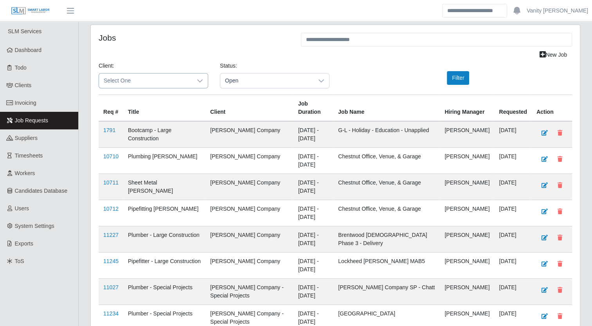
click at [192, 85] on div at bounding box center [200, 81] width 16 height 14
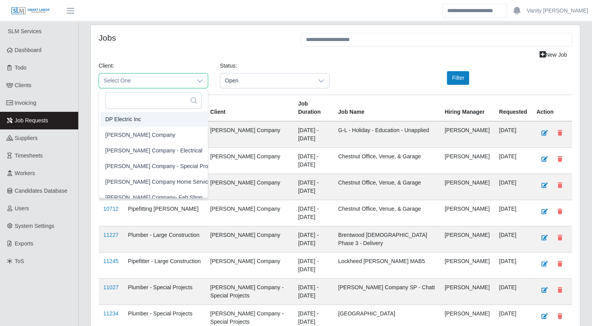
click at [137, 121] on span "DP Electric Inc" at bounding box center [123, 119] width 36 height 8
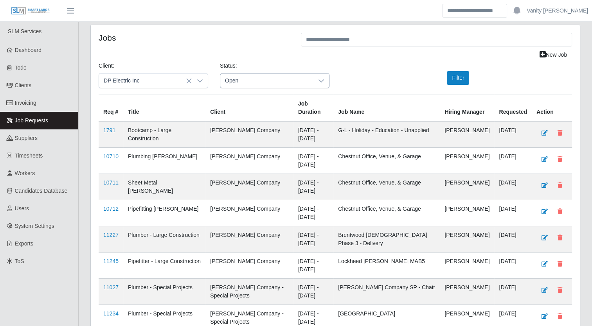
click at [252, 77] on span "Open" at bounding box center [266, 81] width 93 height 14
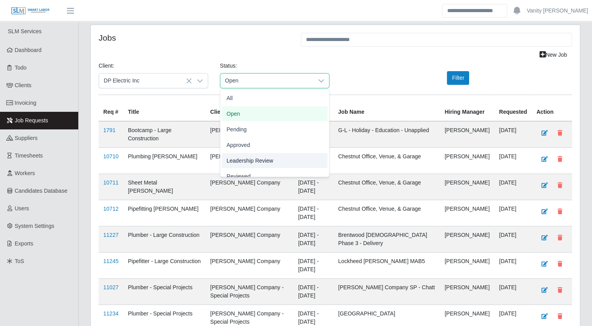
scroll to position [24, 0]
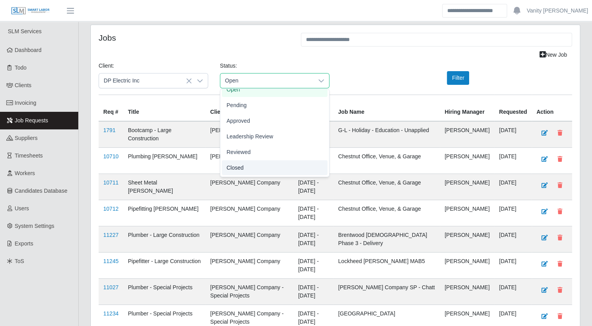
click at [247, 167] on li "Closed" at bounding box center [275, 167] width 106 height 15
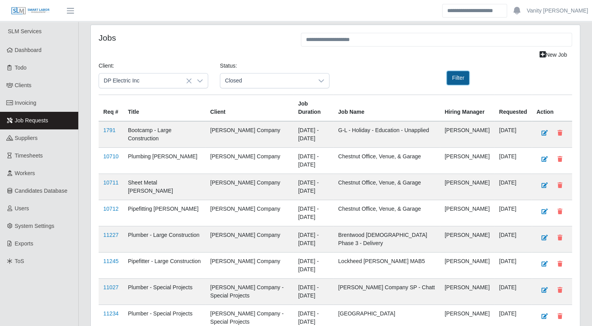
click at [460, 80] on button "Filter" at bounding box center [458, 78] width 22 height 14
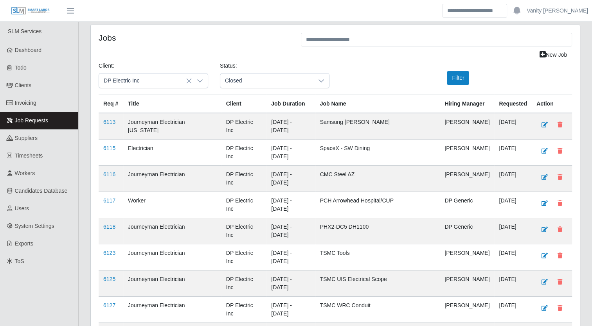
click at [182, 49] on div "New Job" at bounding box center [335, 55] width 485 height 14
click at [25, 105] on span "Invoicing" at bounding box center [26, 103] width 22 height 6
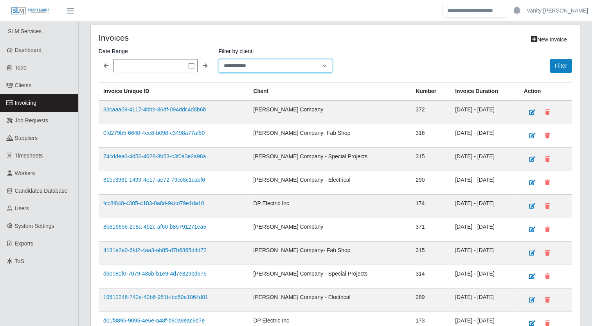
click at [235, 70] on select "**********" at bounding box center [276, 66] width 114 height 14
select select "**********"
click at [219, 59] on select "**********" at bounding box center [276, 66] width 114 height 14
click at [187, 67] on input "text" at bounding box center [155, 65] width 84 height 13
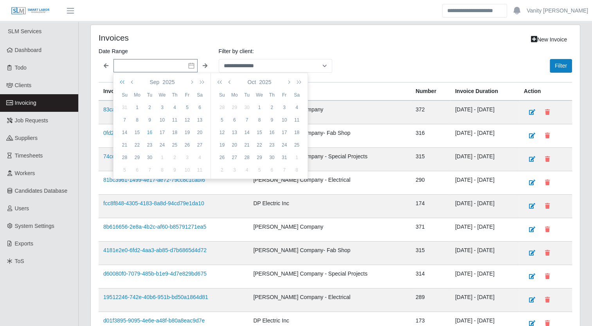
click at [124, 83] on icon "button" at bounding box center [124, 82] width 8 height 6
click at [124, 119] on div "1" at bounding box center [124, 120] width 13 height 7
click at [229, 84] on icon "button" at bounding box center [230, 82] width 4 height 6
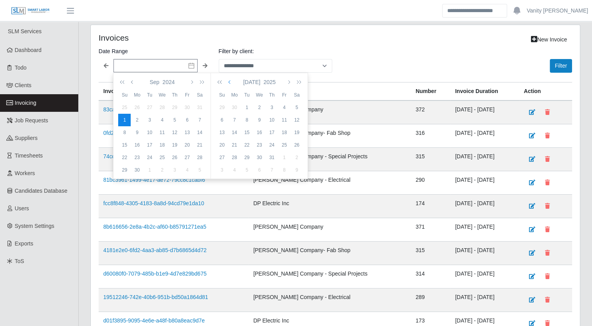
click at [229, 84] on icon "button" at bounding box center [230, 82] width 4 height 6
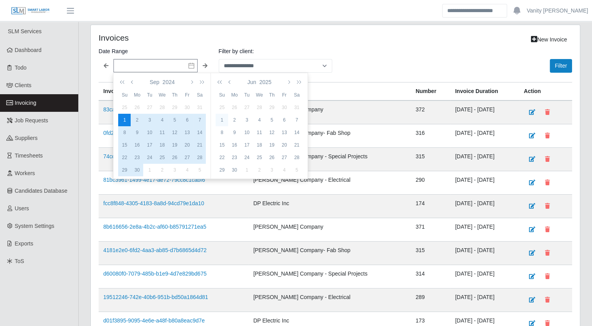
click at [222, 120] on div "1" at bounding box center [222, 120] width 13 height 7
type input "**********"
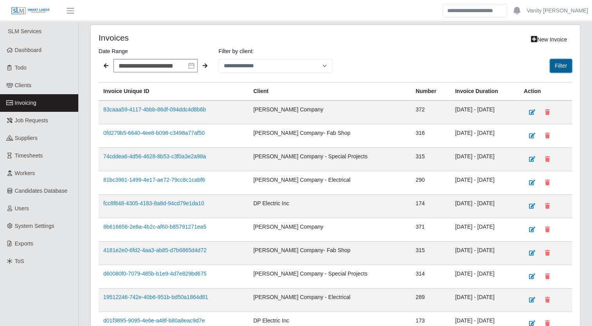
click at [558, 68] on button "Filter" at bounding box center [561, 66] width 22 height 14
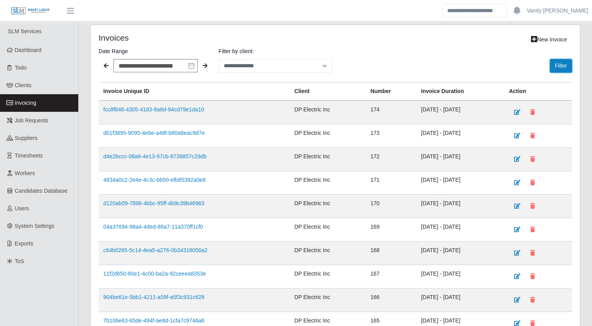
scroll to position [69, 0]
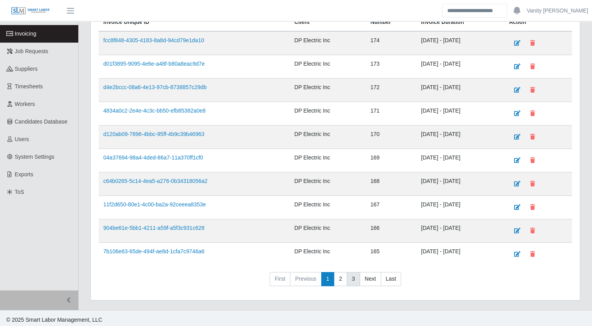
click at [353, 273] on link "3" at bounding box center [353, 279] width 13 height 14
click at [352, 279] on link "4" at bounding box center [353, 279] width 13 height 14
click at [351, 276] on link "5" at bounding box center [353, 279] width 13 height 14
click at [329, 276] on link "4" at bounding box center [327, 279] width 13 height 14
click at [326, 277] on link "3" at bounding box center [327, 279] width 13 height 14
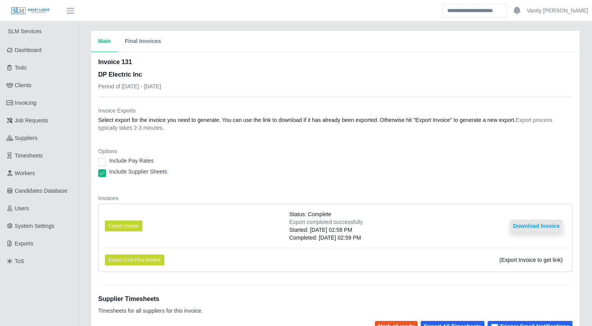
click at [548, 226] on button "Download Invoice" at bounding box center [536, 226] width 53 height 13
click at [531, 226] on button "Download Invoice" at bounding box center [536, 226] width 53 height 13
